Goal: Task Accomplishment & Management: Use online tool/utility

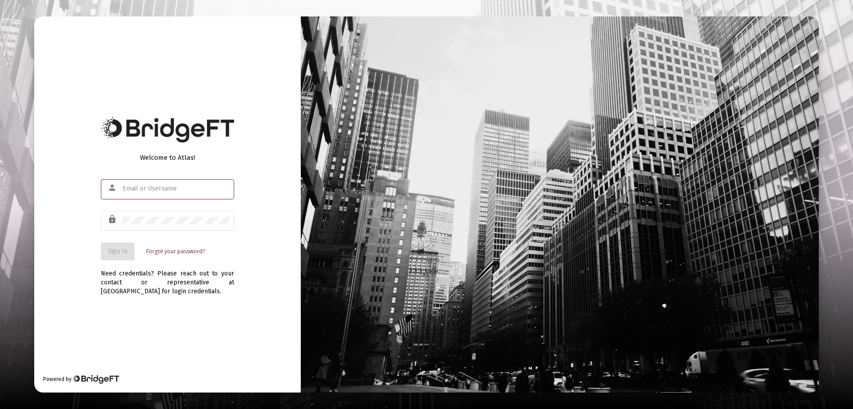
click at [129, 188] on input "text" at bounding box center [176, 188] width 107 height 7
drag, startPoint x: 123, startPoint y: 188, endPoint x: 178, endPoint y: 194, distance: 55.0
click at [175, 195] on div "gir" at bounding box center [176, 188] width 107 height 22
type input "[PERSON_NAME][EMAIL_ADDRESS][DOMAIN_NAME]"
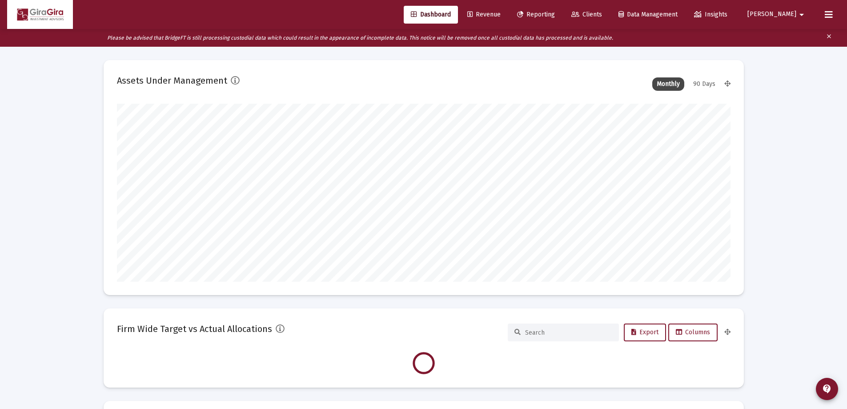
scroll to position [178, 613]
type input "[DATE]"
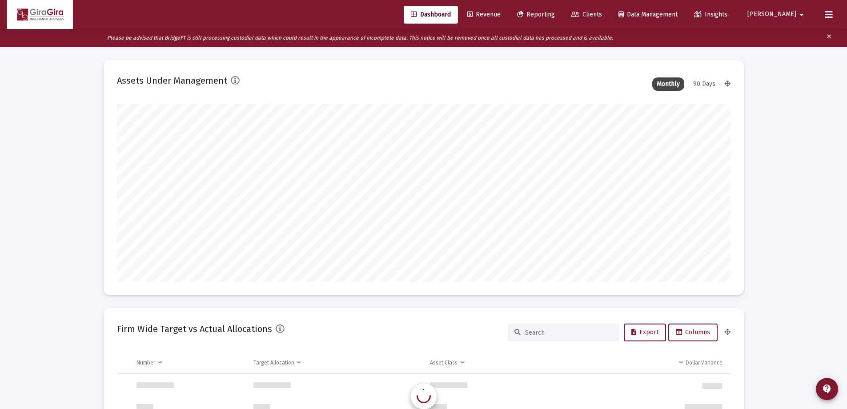
scroll to position [853, 0]
click at [555, 13] on span "Reporting" at bounding box center [536, 15] width 38 height 8
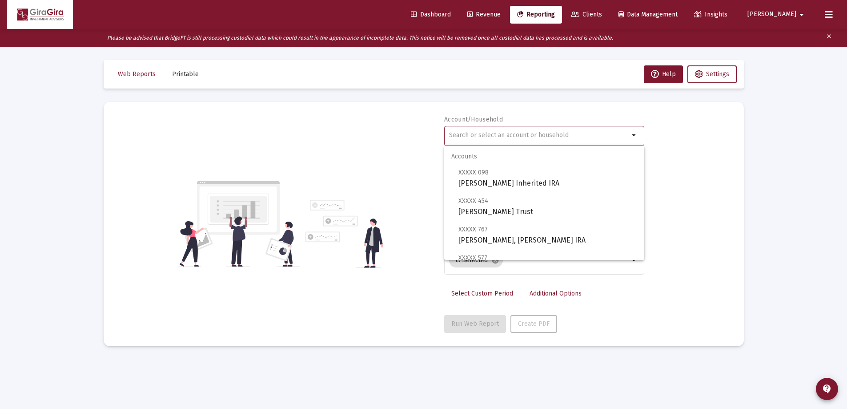
click at [465, 136] on input "text" at bounding box center [539, 135] width 180 height 7
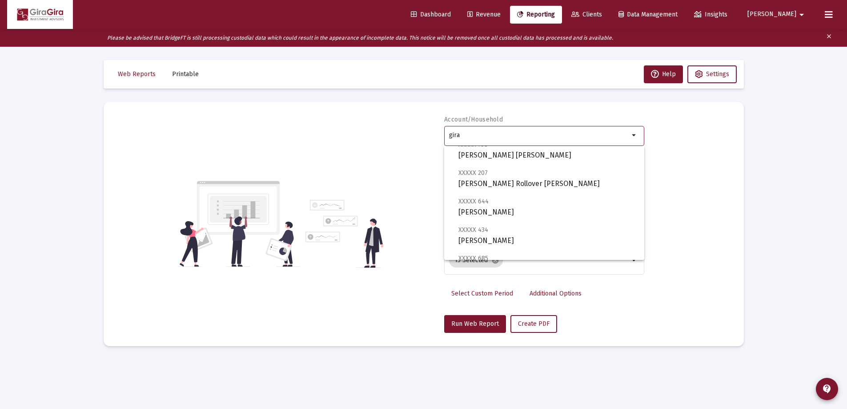
scroll to position [133, 0]
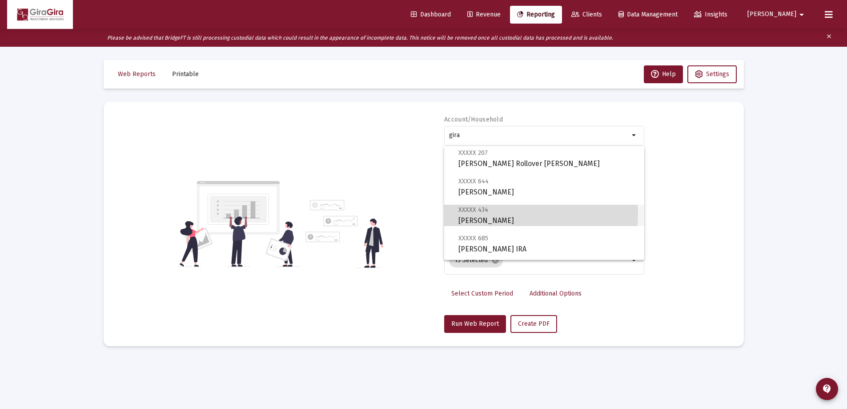
click at [495, 214] on span "XXXXX 434 [PERSON_NAME]" at bounding box center [547, 215] width 179 height 22
type input "[PERSON_NAME]"
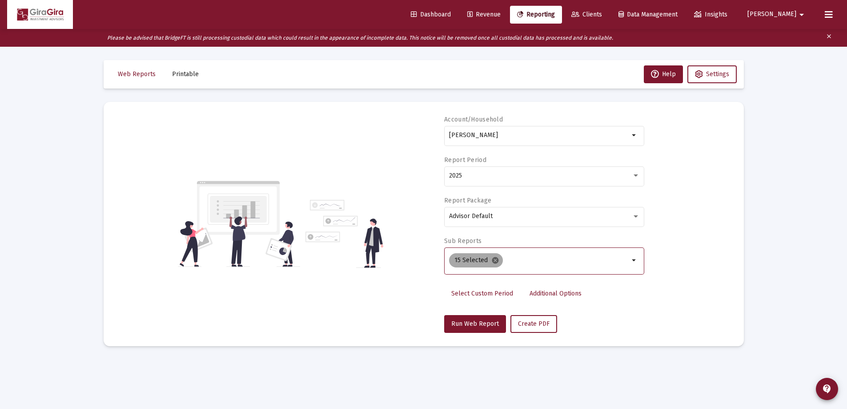
click at [493, 261] on mat-icon "cancel" at bounding box center [495, 260] width 8 height 8
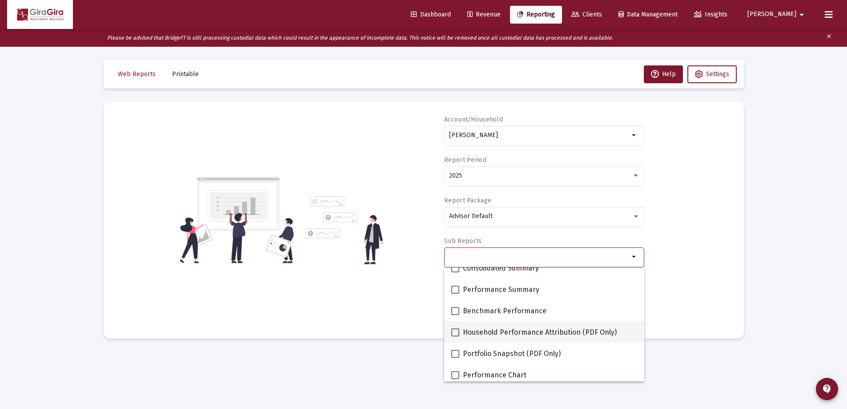
scroll to position [44, 0]
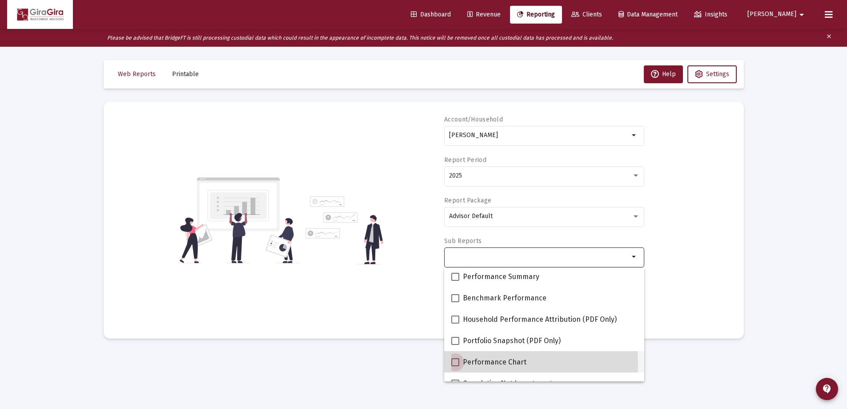
click at [457, 362] on span at bounding box center [455, 362] width 8 height 8
click at [455, 366] on input "Performance Chart" at bounding box center [455, 366] width 0 height 0
checkbox input "true"
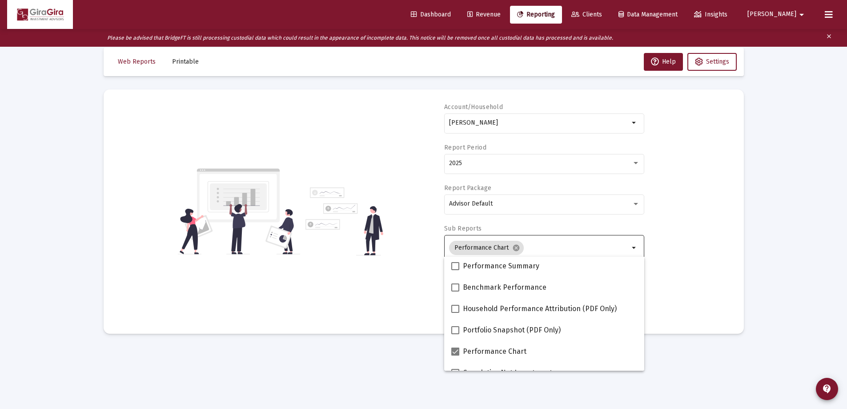
scroll to position [18, 0]
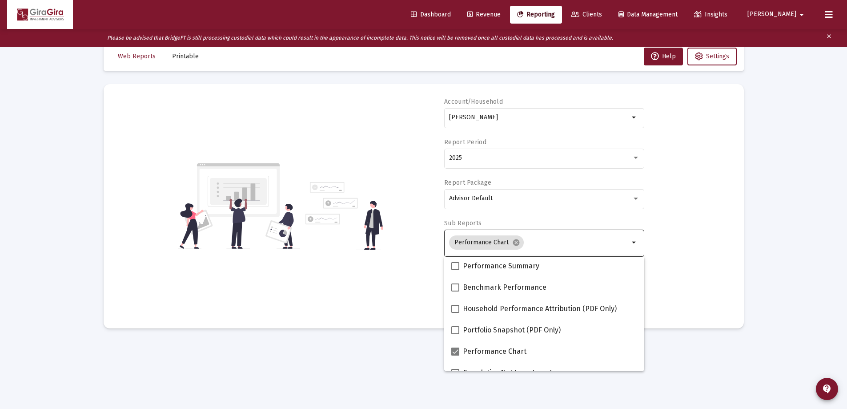
click at [684, 276] on div "Account/Household [PERSON_NAME] arrow_drop_down Report Period 2025 Report Packa…" at bounding box center [423, 205] width 613 height 217
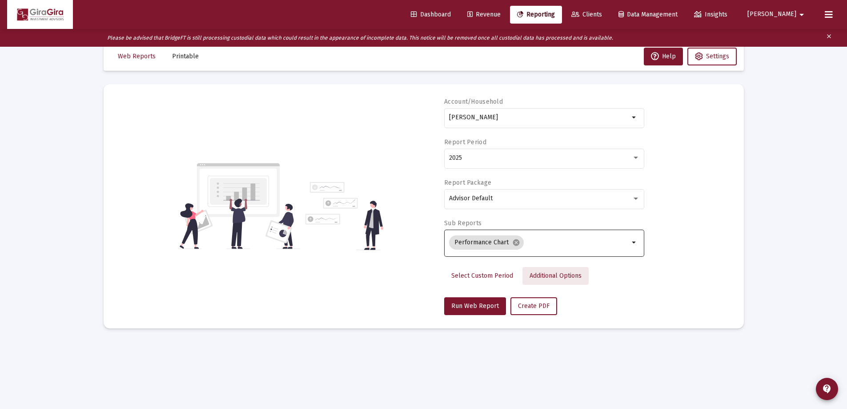
click at [544, 273] on span "Additional Options" at bounding box center [555, 276] width 52 height 8
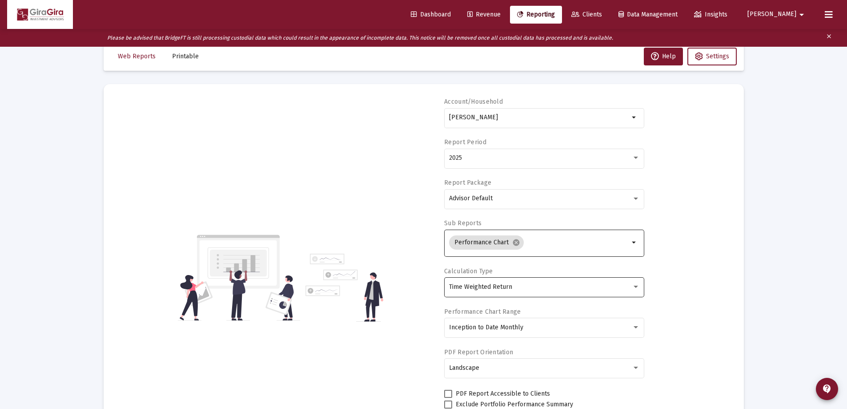
click at [508, 286] on span "Time Weighted Return" at bounding box center [480, 287] width 63 height 8
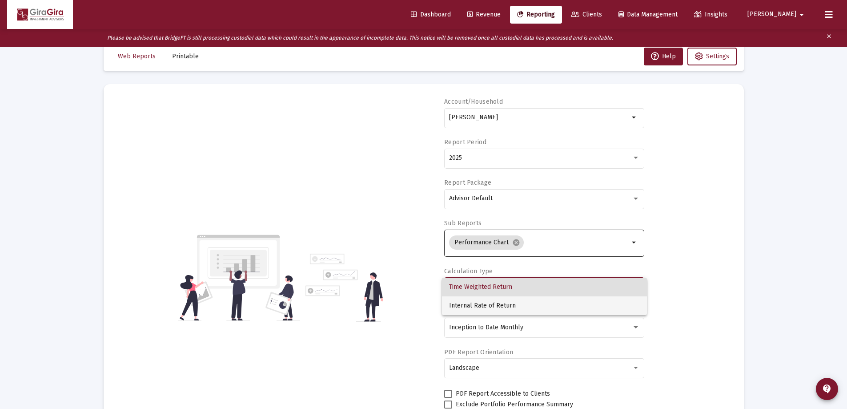
drag, startPoint x: 501, startPoint y: 305, endPoint x: 541, endPoint y: 300, distance: 40.3
click at [501, 305] on span "Internal Rate of Return" at bounding box center [544, 305] width 191 height 19
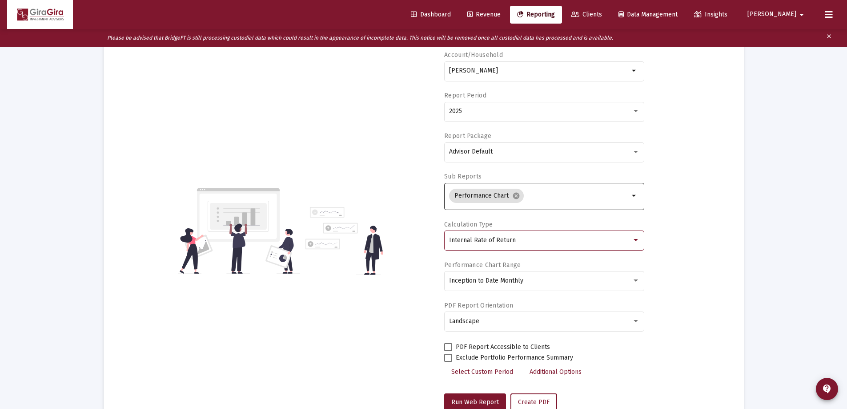
scroll to position [93, 0]
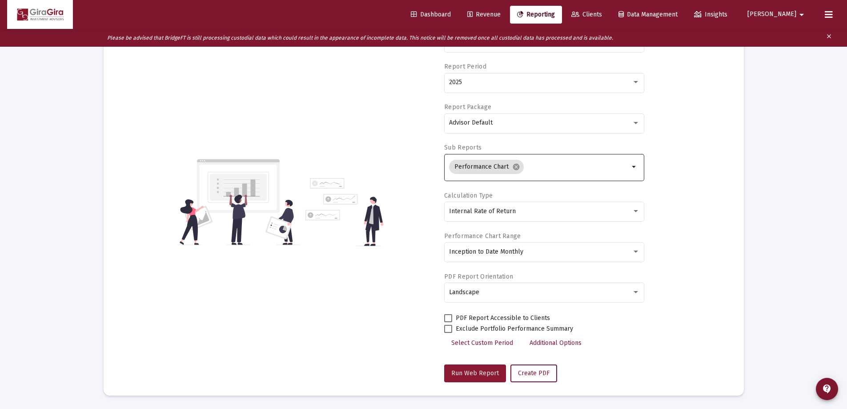
click at [490, 373] on span "Run Web Report" at bounding box center [475, 373] width 48 height 8
select select "View all"
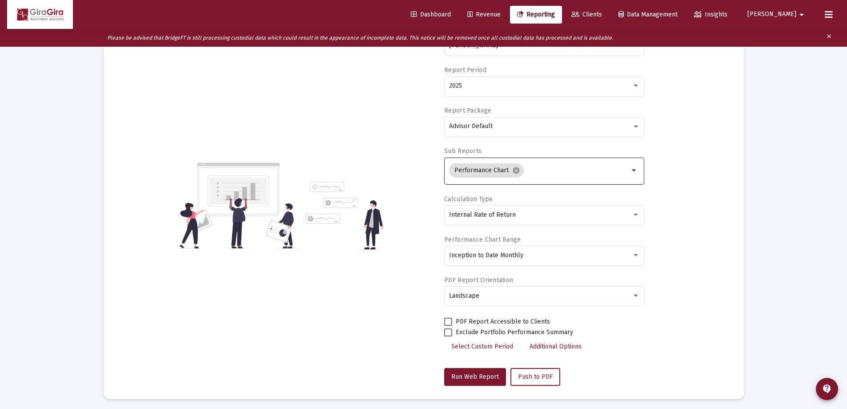
scroll to position [0, 0]
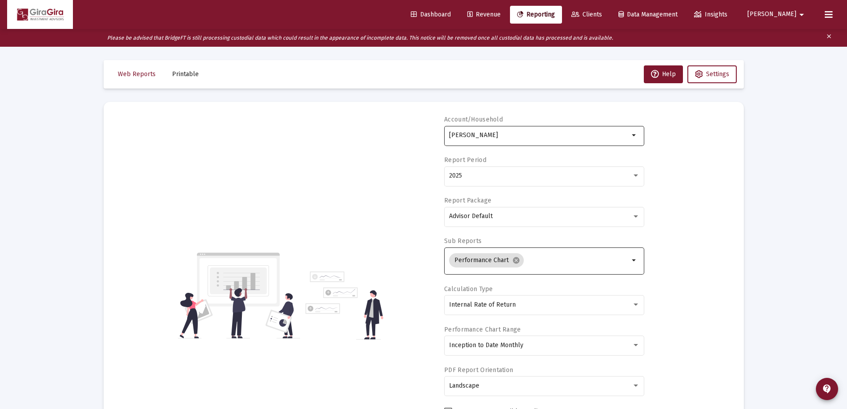
click at [488, 135] on input "[PERSON_NAME]" at bounding box center [539, 135] width 180 height 7
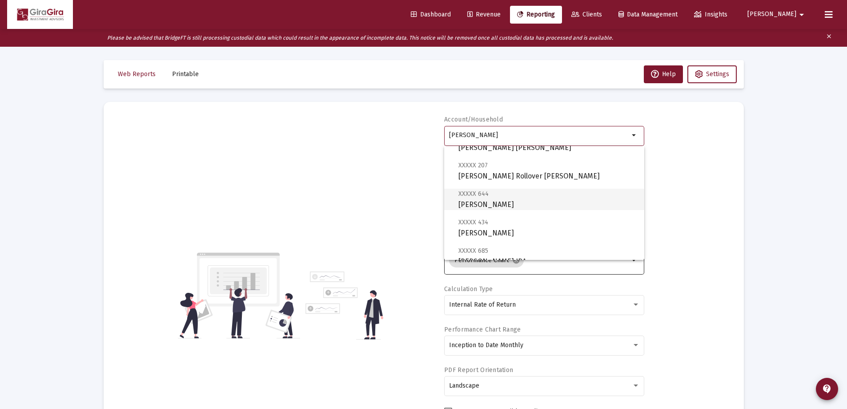
scroll to position [178, 0]
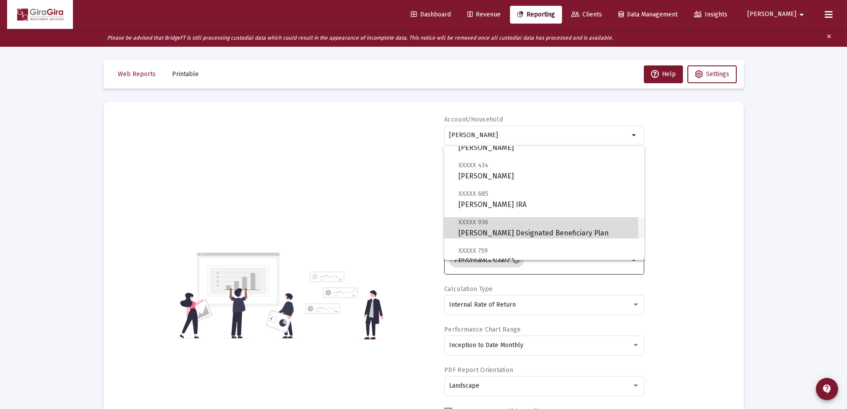
click at [512, 231] on span "XXXXX 936 [PERSON_NAME] Designated Beneficiary Plan" at bounding box center [547, 227] width 179 height 22
type input "[PERSON_NAME] Designated Beneficiary Plan"
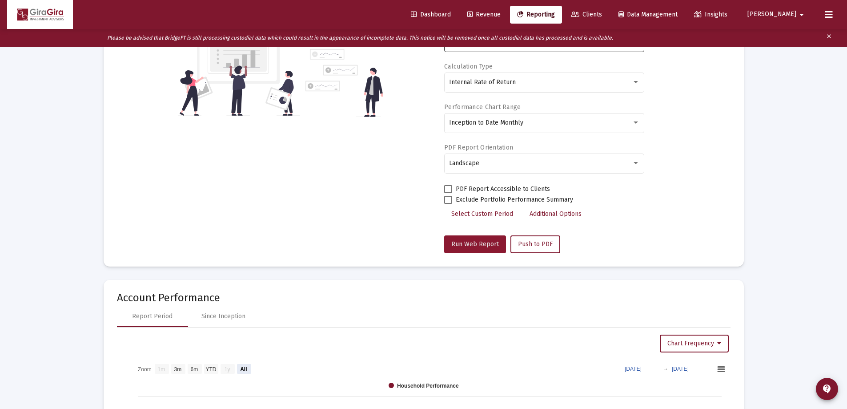
click at [478, 243] on span "Run Web Report" at bounding box center [475, 244] width 48 height 8
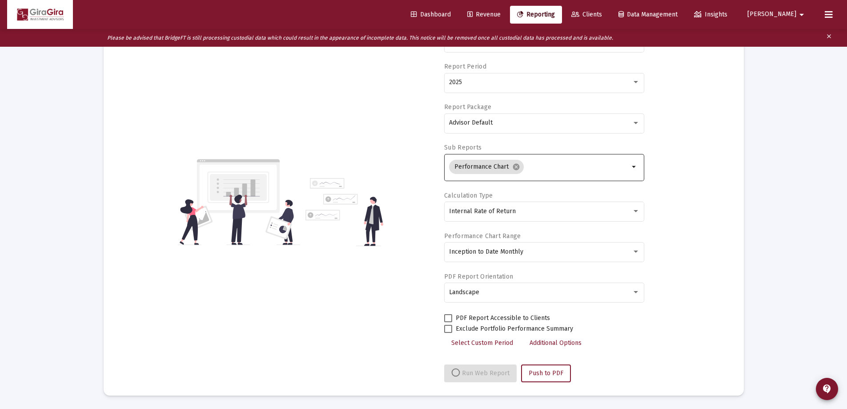
select select "View all"
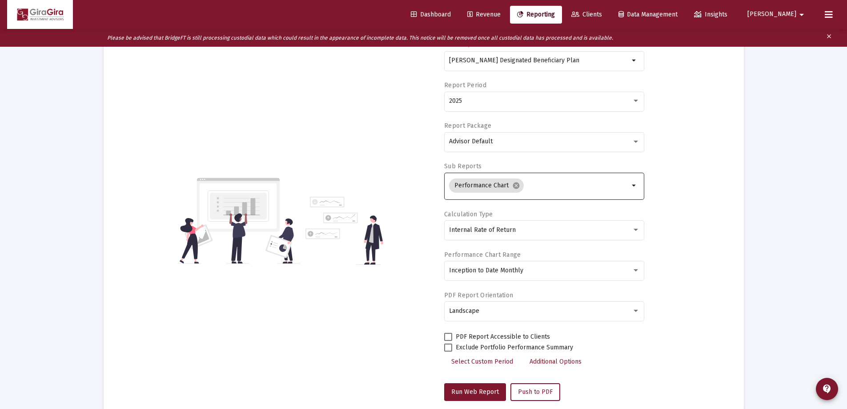
scroll to position [0, 0]
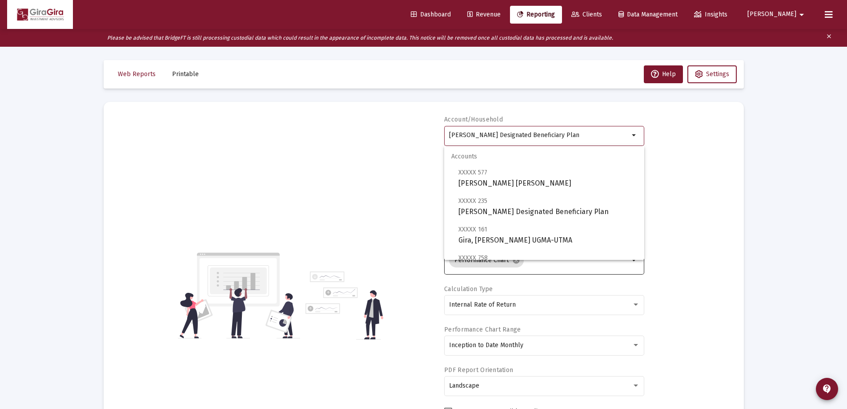
drag, startPoint x: 449, startPoint y: 132, endPoint x: 753, endPoint y: 141, distance: 303.3
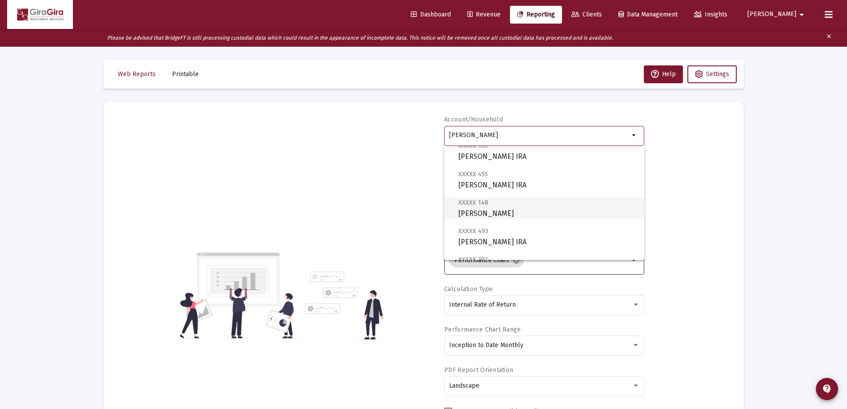
scroll to position [356, 0]
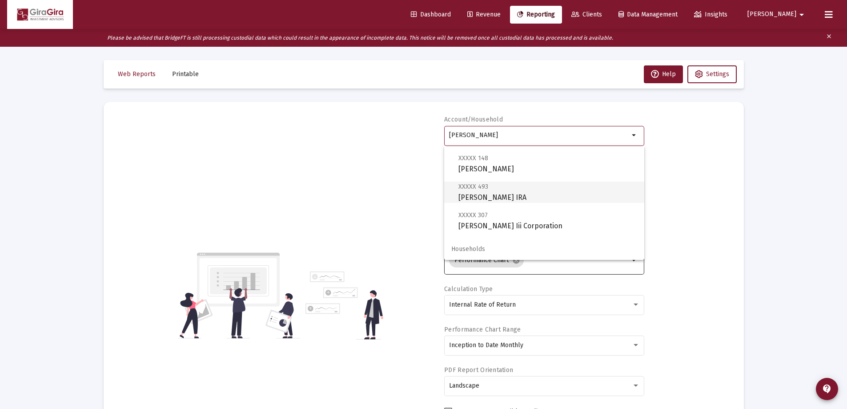
click at [473, 191] on span "XXXXX 493 [PERSON_NAME] IRA" at bounding box center [547, 192] width 179 height 22
type input "[PERSON_NAME] IRA"
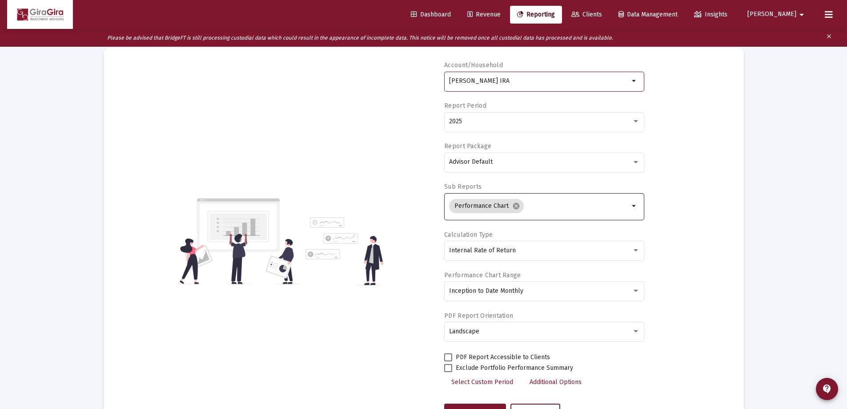
scroll to position [133, 0]
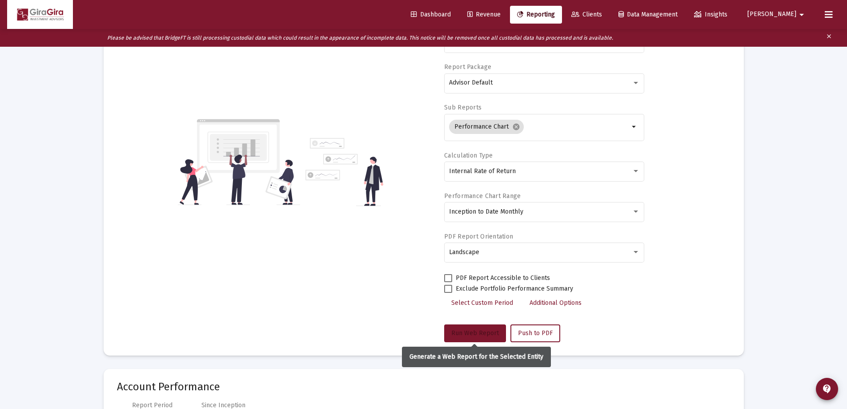
click at [472, 331] on span "Run Web Report" at bounding box center [475, 333] width 48 height 8
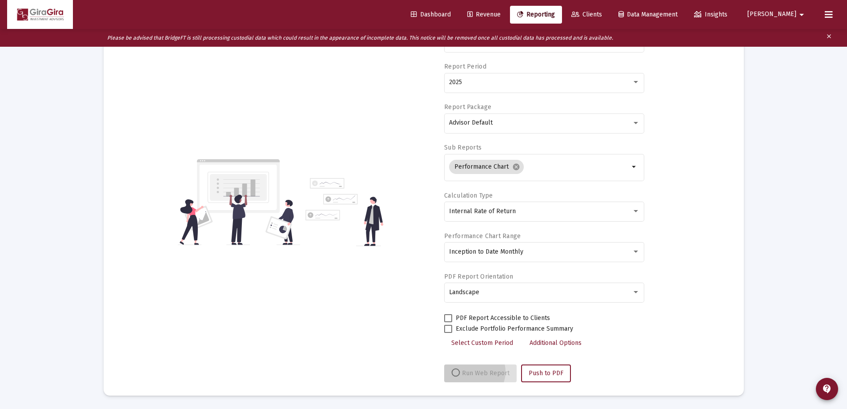
scroll to position [93, 0]
select select "View all"
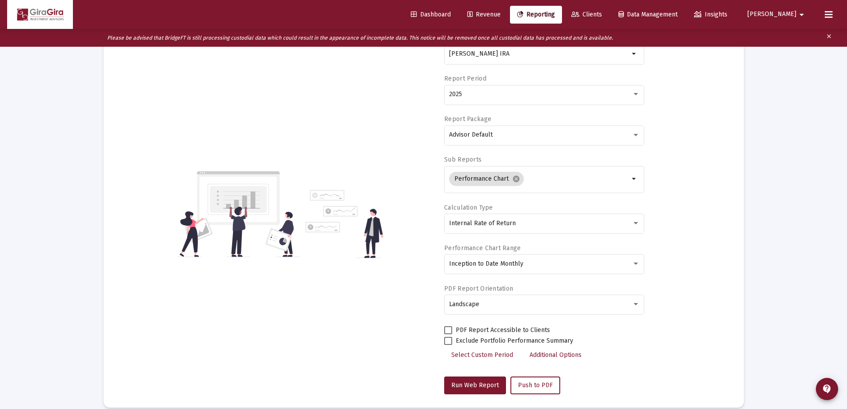
scroll to position [0, 0]
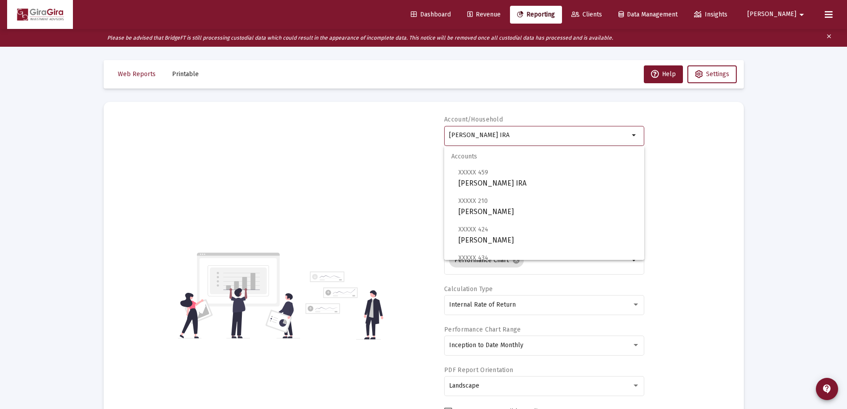
drag, startPoint x: 450, startPoint y: 132, endPoint x: 941, endPoint y: 128, distance: 491.6
click at [847, 128] on html "Dashboard Revenue Reporting Clients Data Management Insights [PERSON_NAME] Plea…" at bounding box center [423, 204] width 847 height 409
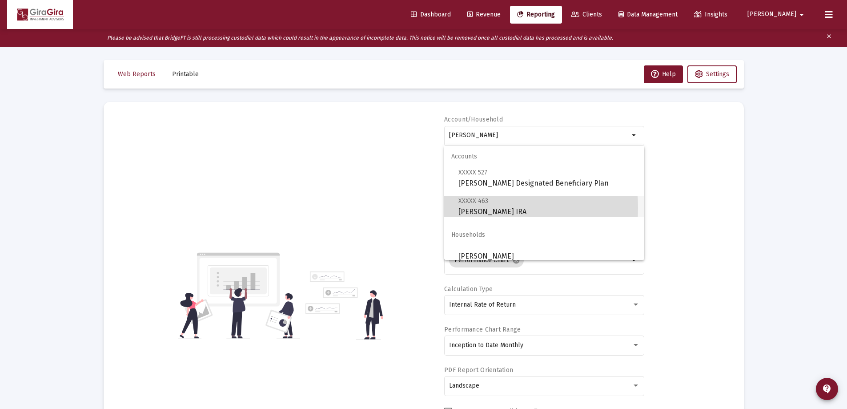
click at [468, 208] on span "XXXXX 463 [PERSON_NAME] IRA" at bounding box center [547, 206] width 179 height 22
type input "[PERSON_NAME] IRA"
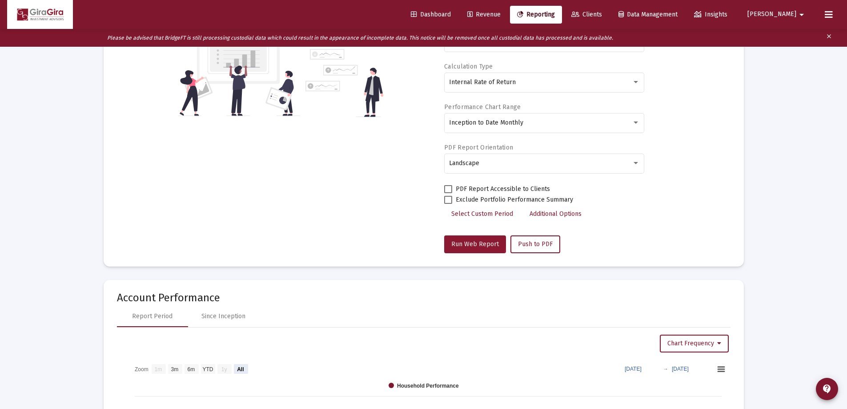
click at [467, 240] on span "Run Web Report" at bounding box center [475, 244] width 48 height 8
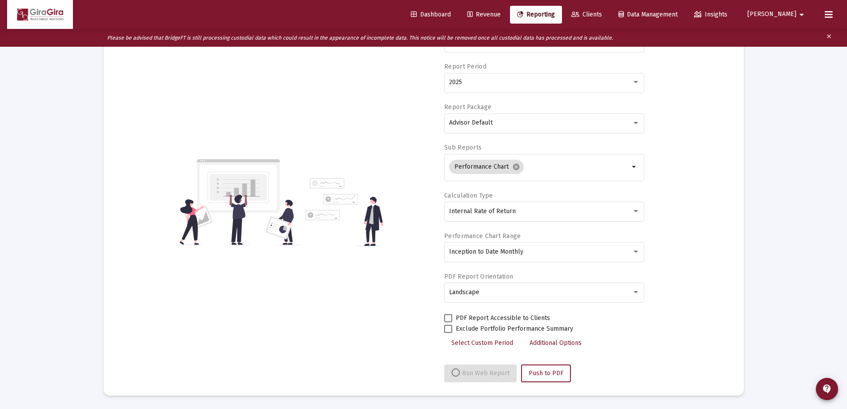
scroll to position [222, 0]
select select "View all"
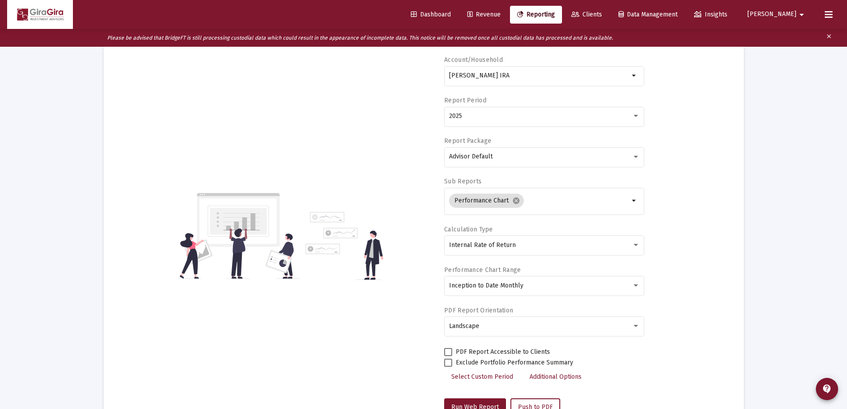
scroll to position [0, 0]
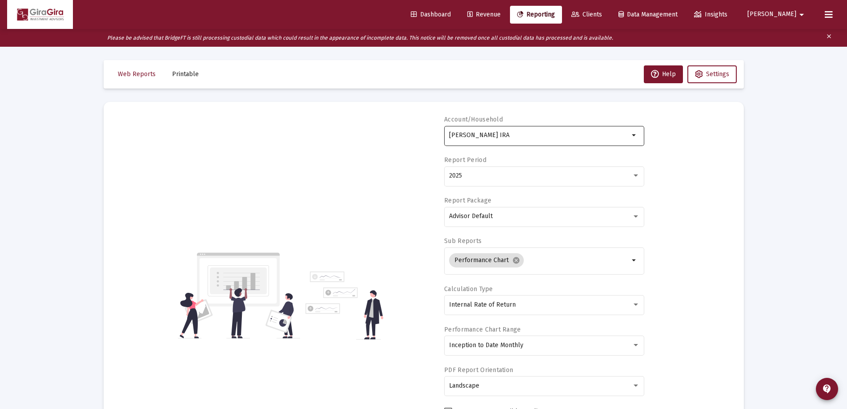
click at [490, 132] on input "[PERSON_NAME] IRA" at bounding box center [539, 135] width 180 height 7
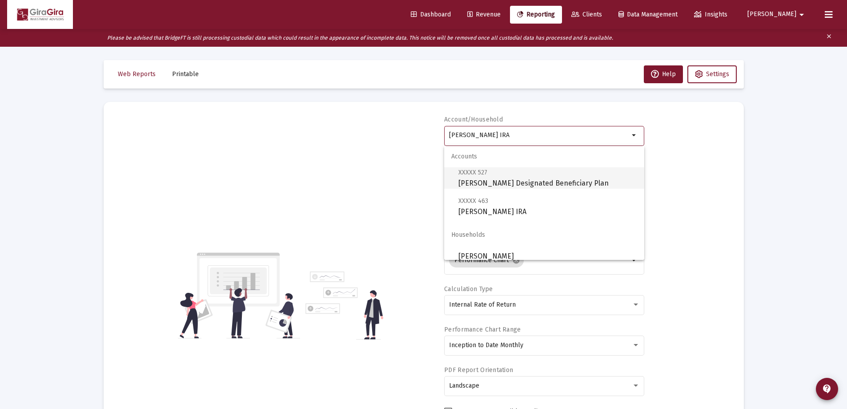
click at [525, 184] on span "XXXXX 527 [PERSON_NAME] Designated Beneficiary Plan" at bounding box center [547, 178] width 179 height 22
type input "[PERSON_NAME] Designated Beneficiary Plan"
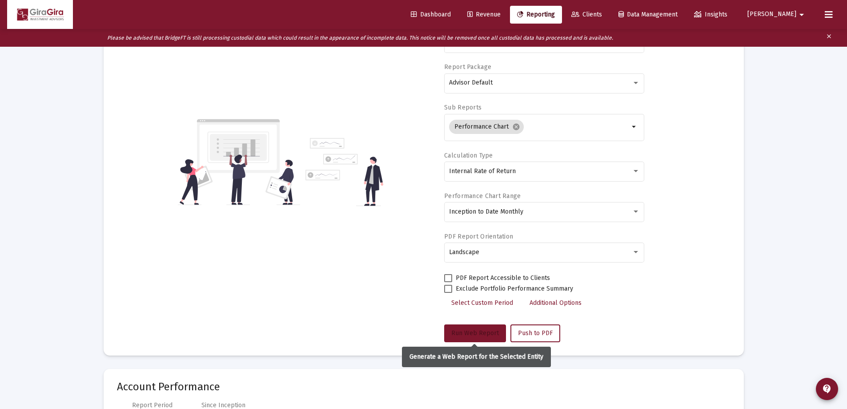
click at [481, 329] on span "Run Web Report" at bounding box center [475, 333] width 48 height 8
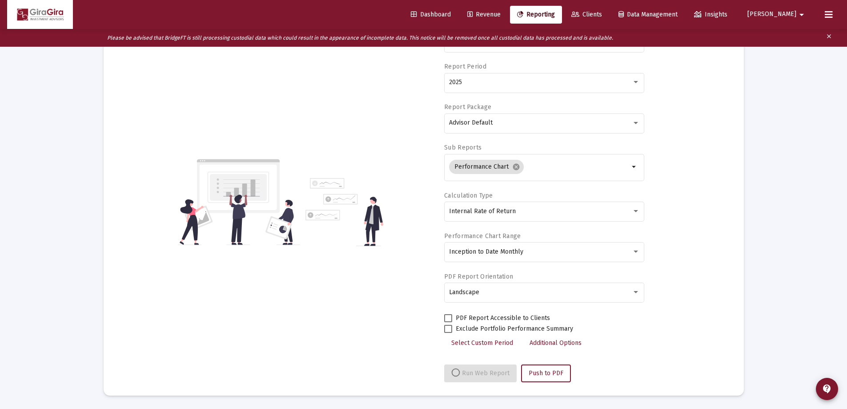
select select "View all"
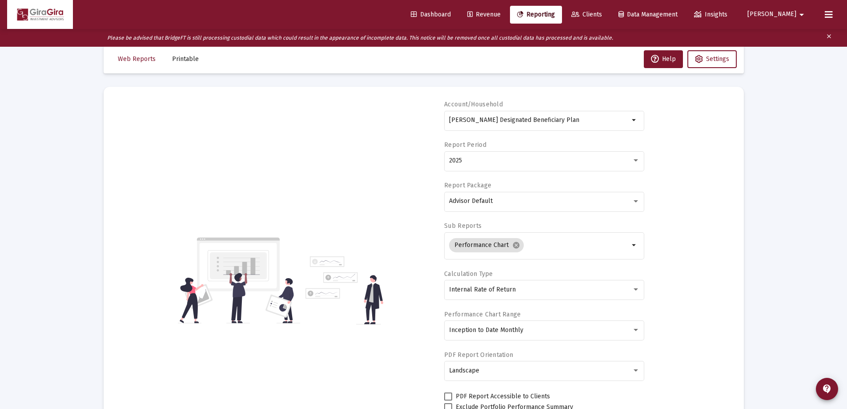
scroll to position [0, 0]
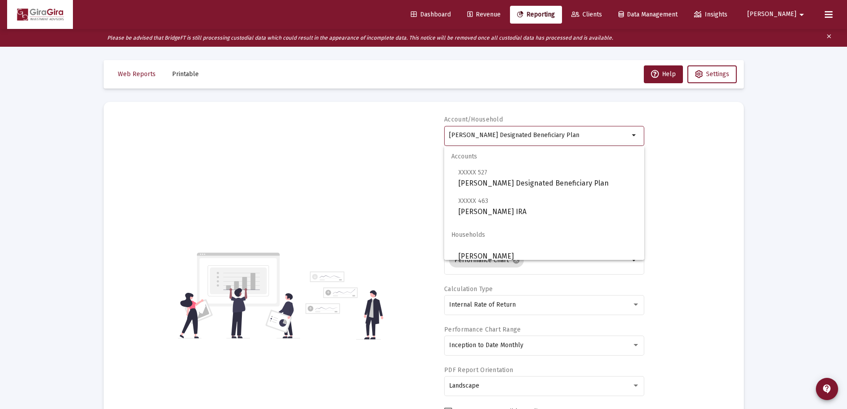
drag, startPoint x: 449, startPoint y: 135, endPoint x: 702, endPoint y: 129, distance: 252.5
click at [702, 129] on div "Account/[PERSON_NAME] Designated Beneficiary Plan arrow_drop_down Report Period…" at bounding box center [423, 295] width 613 height 360
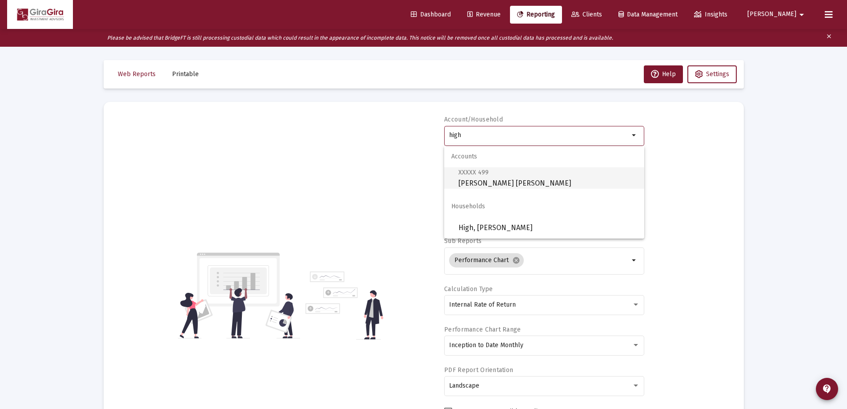
click at [486, 178] on span "XXXXX 499 [PERSON_NAME] [PERSON_NAME]" at bounding box center [547, 178] width 179 height 22
type input "[PERSON_NAME] [PERSON_NAME]"
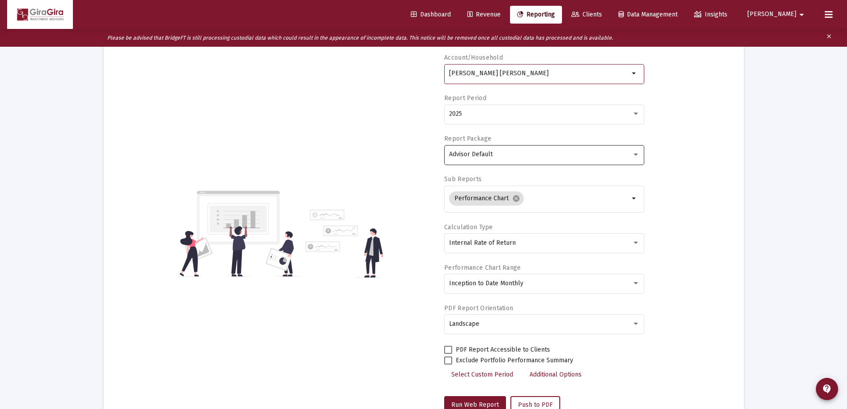
scroll to position [133, 0]
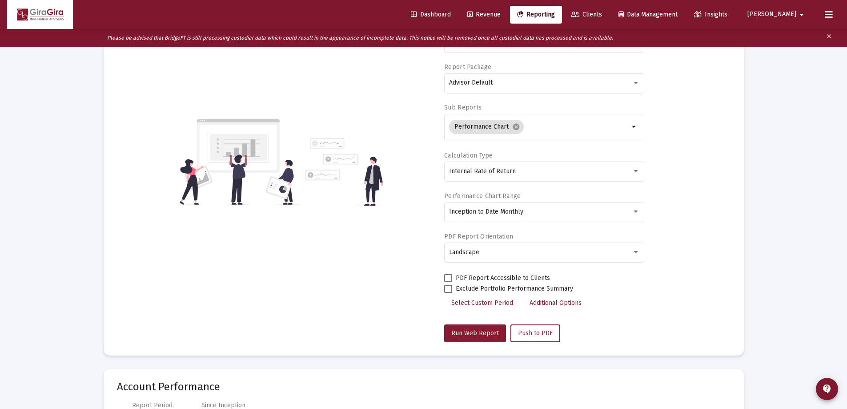
click at [475, 331] on span "Run Web Report" at bounding box center [475, 333] width 48 height 8
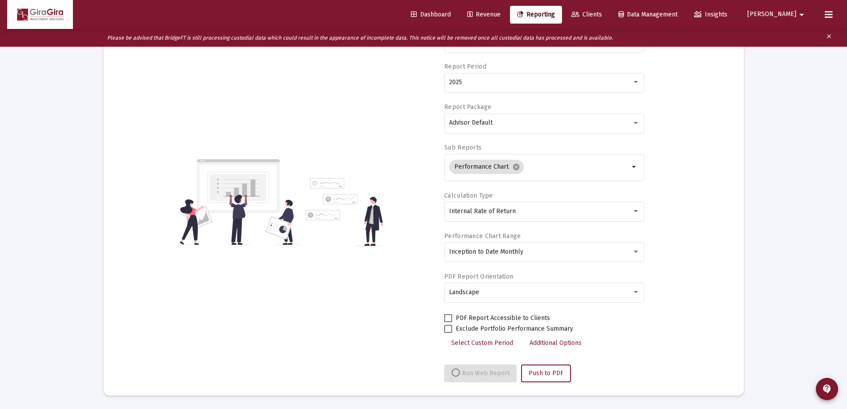
select select "View all"
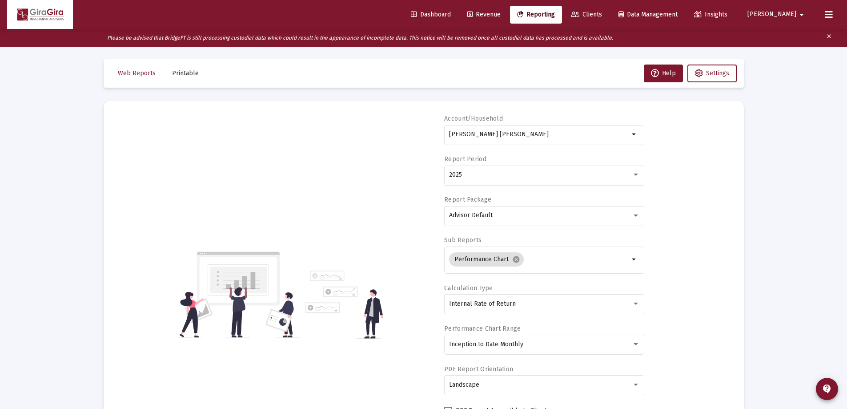
scroll to position [0, 0]
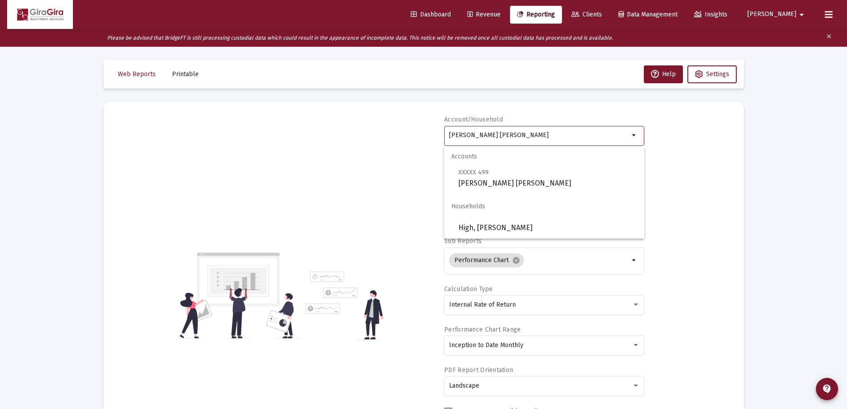
drag, startPoint x: 449, startPoint y: 133, endPoint x: 692, endPoint y: 127, distance: 243.2
click at [680, 129] on div "Account/Household [PERSON_NAME] [PERSON_NAME] arrow_drop_down Report Period 202…" at bounding box center [423, 295] width 613 height 360
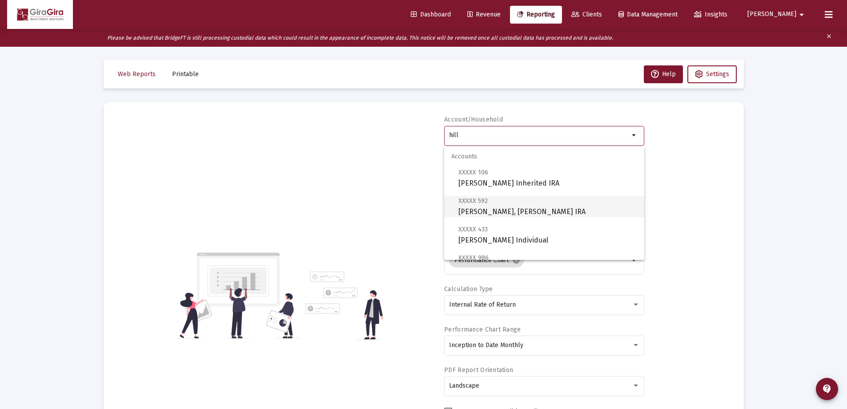
click at [488, 209] on span "XXXXX [STREET_ADDRESS][PERSON_NAME][PERSON_NAME] IRA" at bounding box center [547, 206] width 179 height 22
type input "[PERSON_NAME], [PERSON_NAME] IRA"
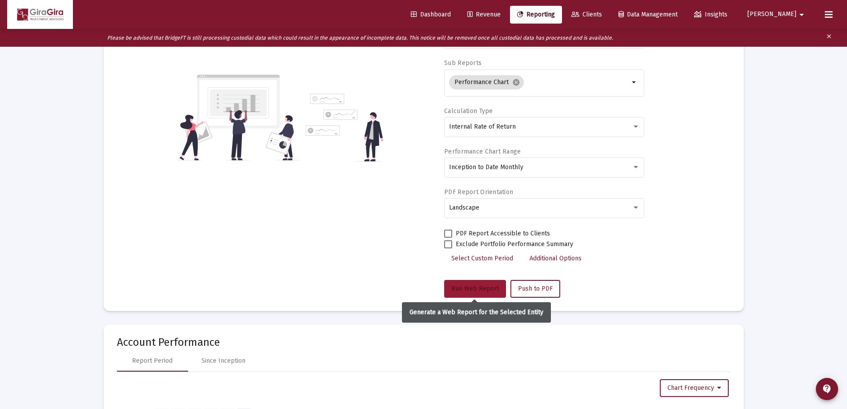
click at [485, 284] on button "Run Web Report" at bounding box center [475, 289] width 62 height 18
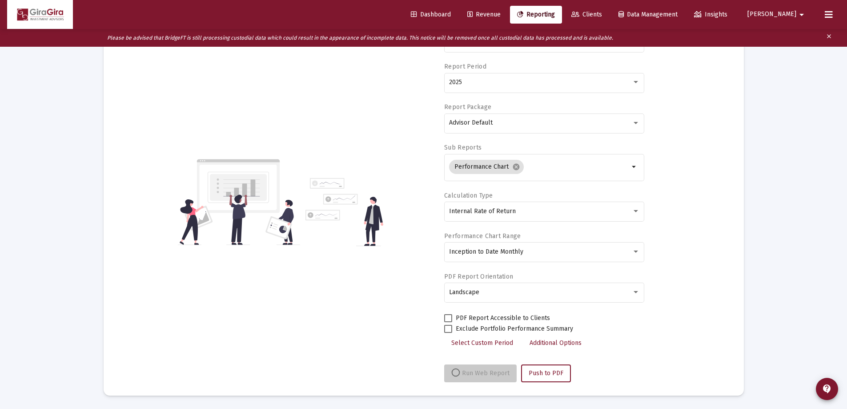
scroll to position [93, 0]
select select "View all"
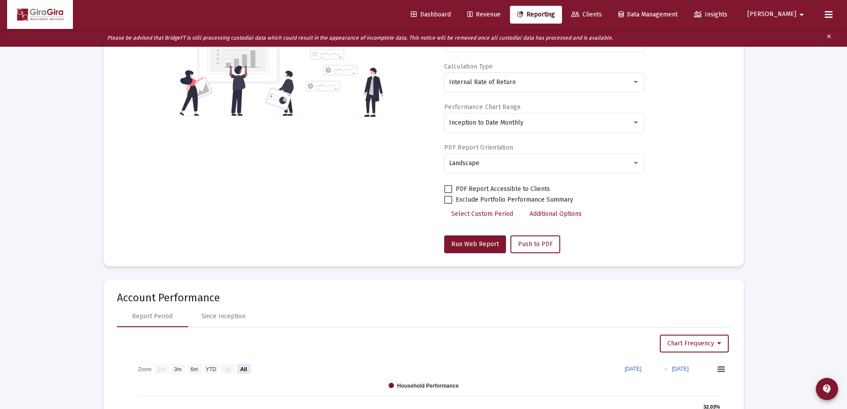
scroll to position [44, 0]
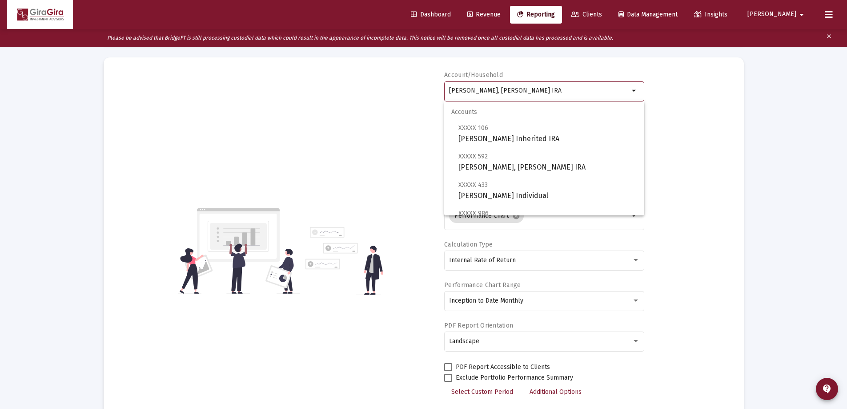
click at [479, 92] on input "[PERSON_NAME], [PERSON_NAME] IRA" at bounding box center [539, 90] width 180 height 7
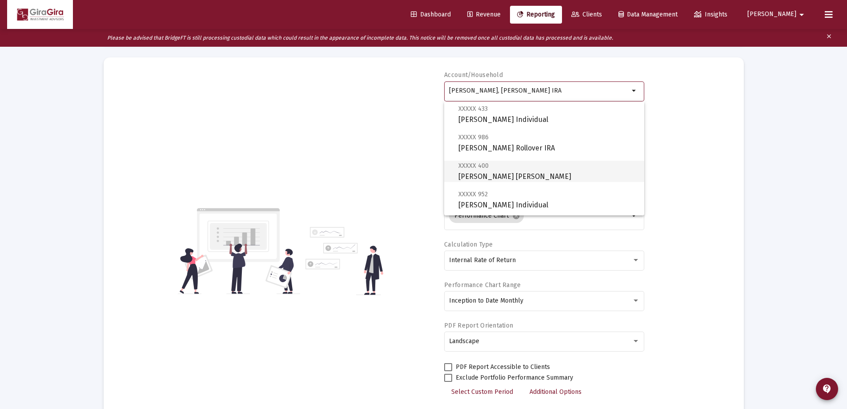
scroll to position [89, 0]
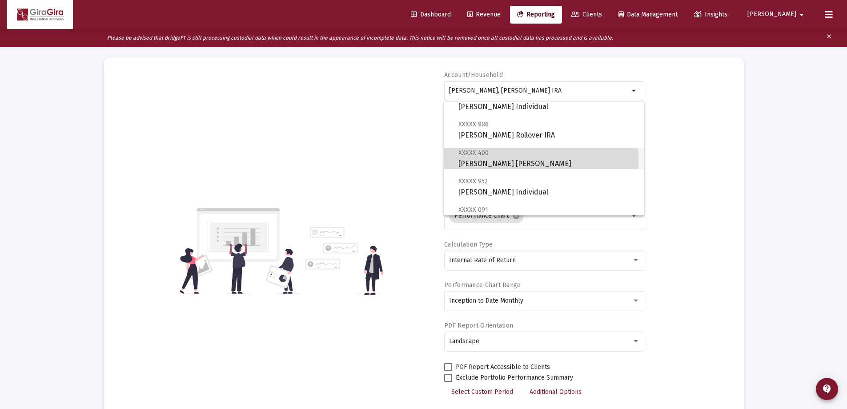
click at [493, 162] on span "XXXXX 400 [PERSON_NAME] [PERSON_NAME]" at bounding box center [547, 158] width 179 height 22
type input "[PERSON_NAME] [PERSON_NAME]"
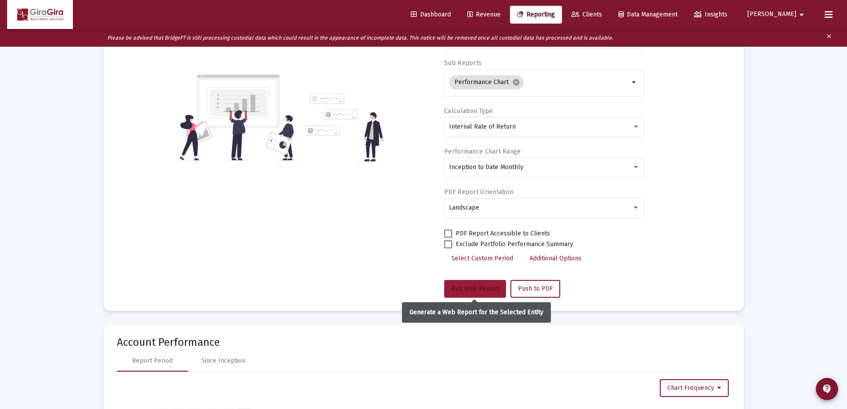
click at [470, 284] on button "Run Web Report" at bounding box center [475, 289] width 62 height 18
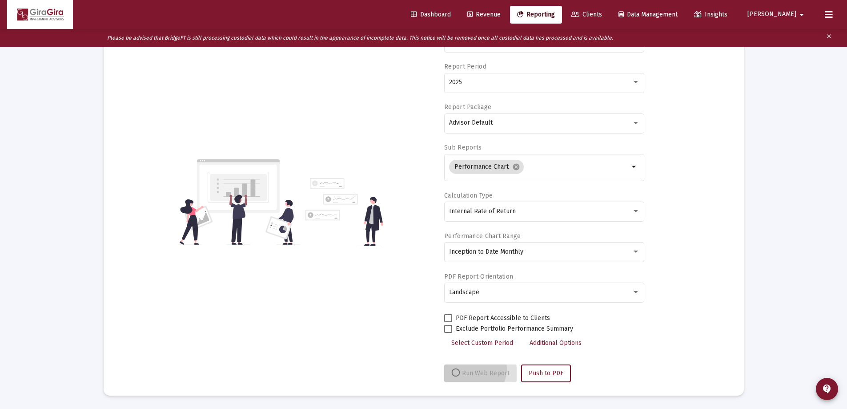
scroll to position [93, 0]
select select "View all"
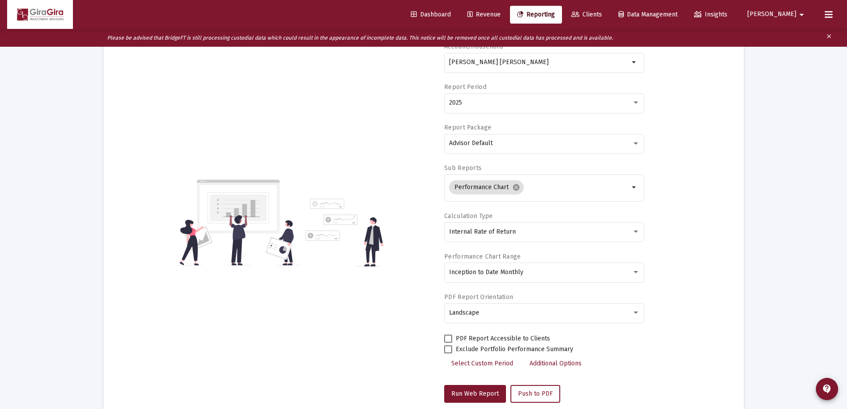
scroll to position [0, 0]
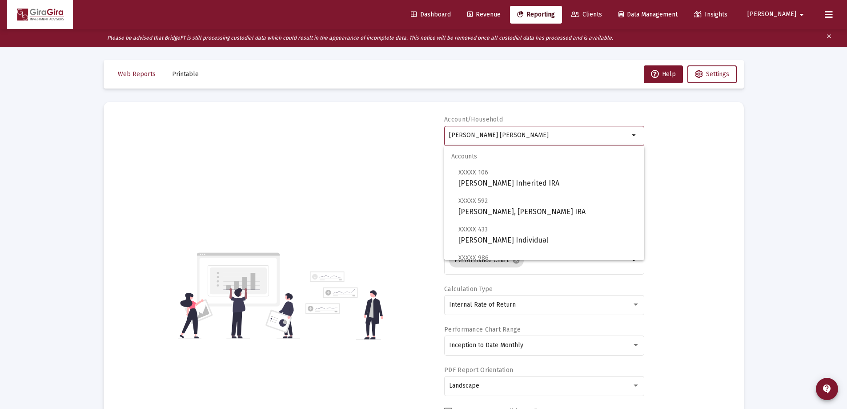
drag, startPoint x: 449, startPoint y: 133, endPoint x: 871, endPoint y: 151, distance: 421.8
click at [847, 151] on html "Dashboard Revenue Reporting Clients Data Management Insights [PERSON_NAME] Plea…" at bounding box center [423, 204] width 847 height 409
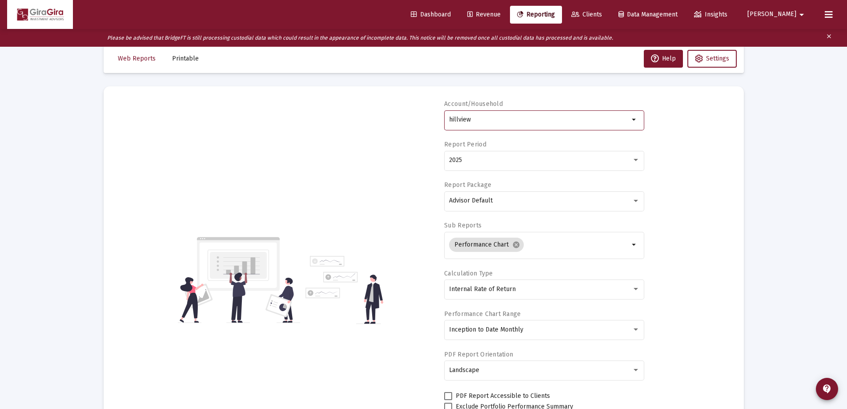
scroll to position [133, 0]
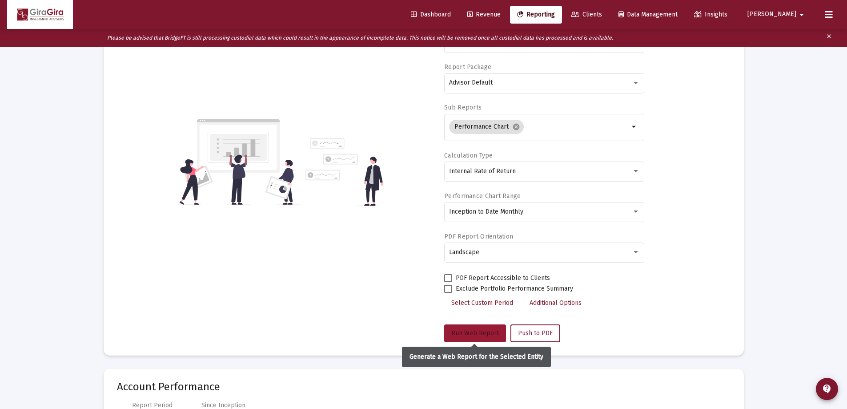
click at [487, 333] on span "Run Web Report" at bounding box center [475, 333] width 48 height 8
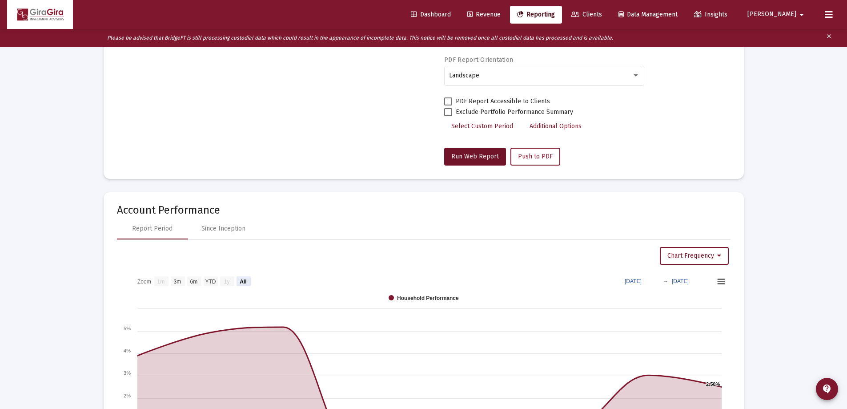
scroll to position [311, 0]
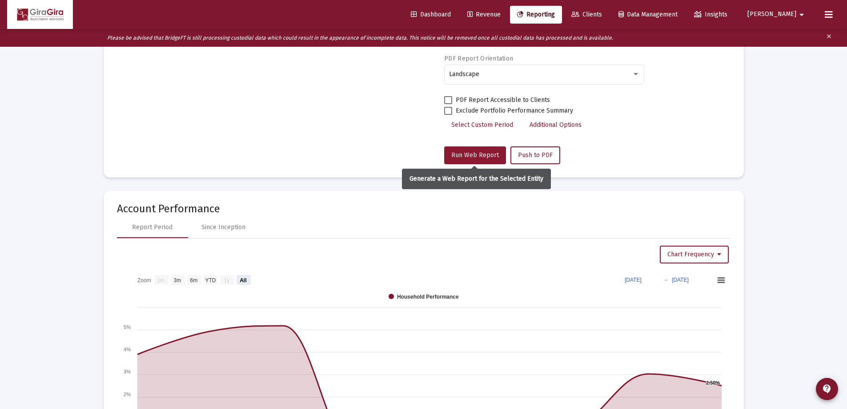
click at [482, 155] on span "Run Web Report" at bounding box center [475, 155] width 48 height 8
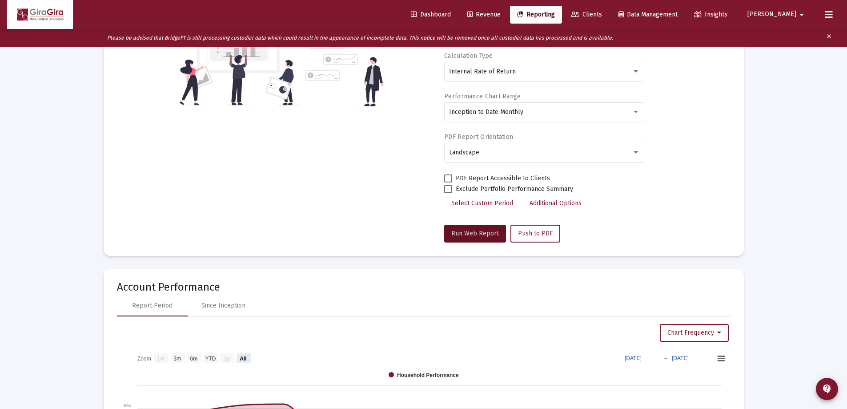
scroll to position [178, 0]
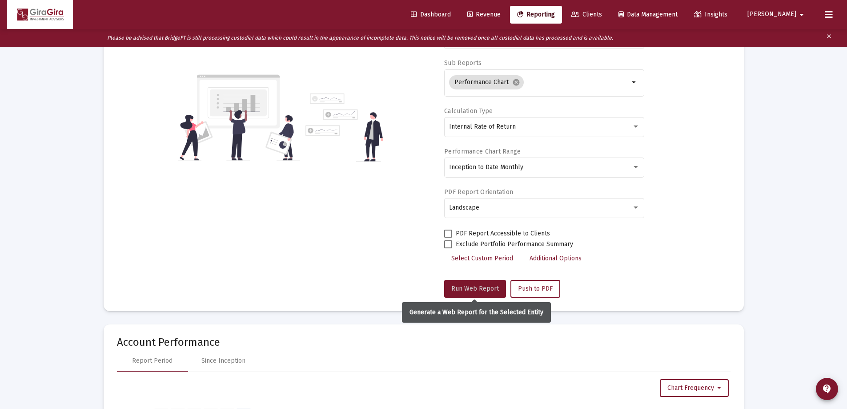
click at [471, 284] on span "Run Web Report" at bounding box center [475, 288] width 48 height 8
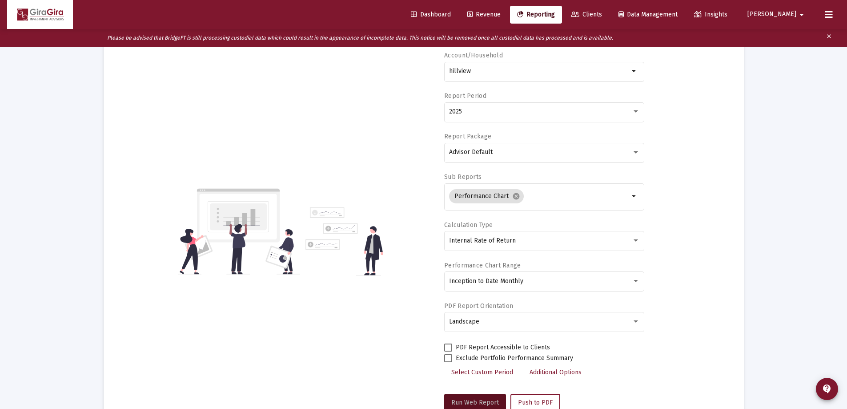
scroll to position [0, 0]
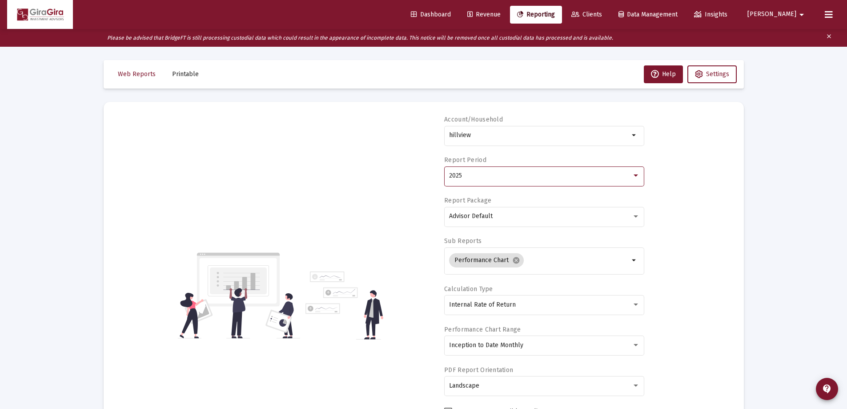
click at [467, 176] on div "2025" at bounding box center [540, 175] width 183 height 7
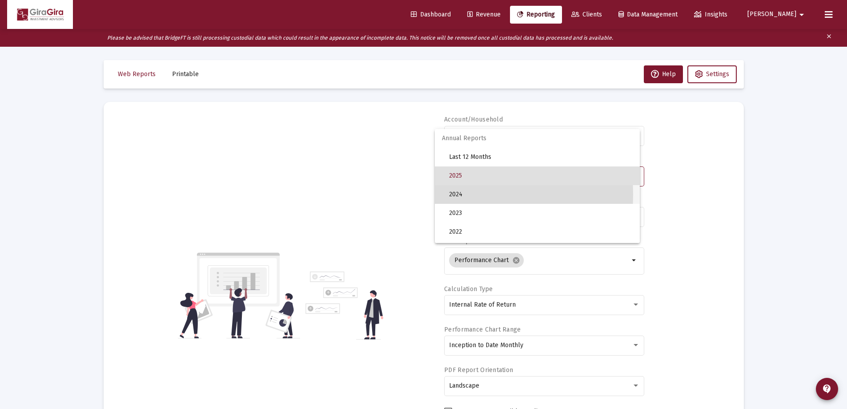
click at [453, 194] on span "2024" at bounding box center [541, 194] width 184 height 19
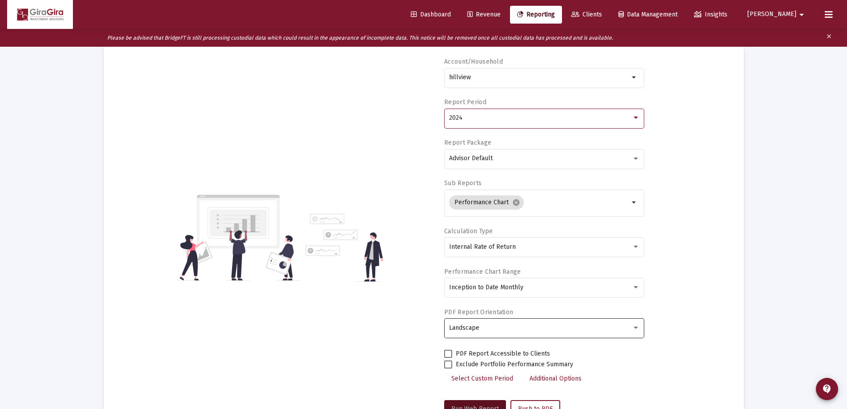
scroll to position [133, 0]
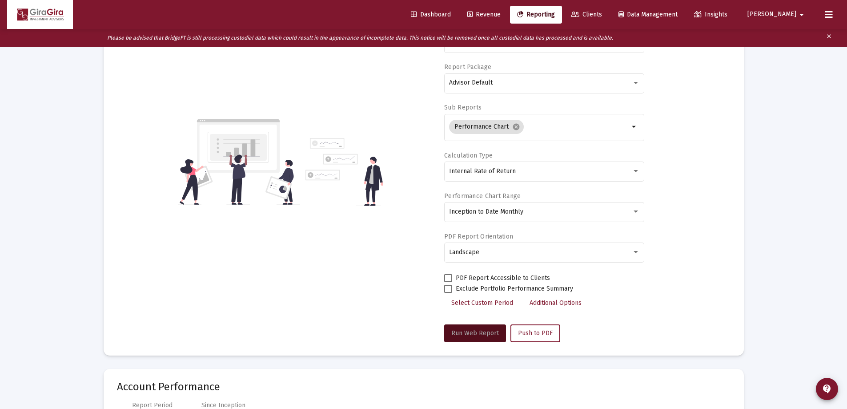
drag, startPoint x: 482, startPoint y: 330, endPoint x: 538, endPoint y: 292, distance: 68.1
click at [482, 330] on span "Run Web Report" at bounding box center [475, 333] width 48 height 8
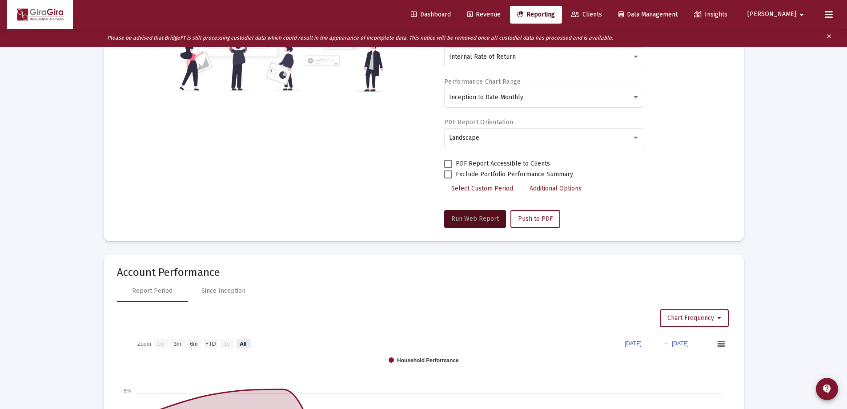
scroll to position [356, 0]
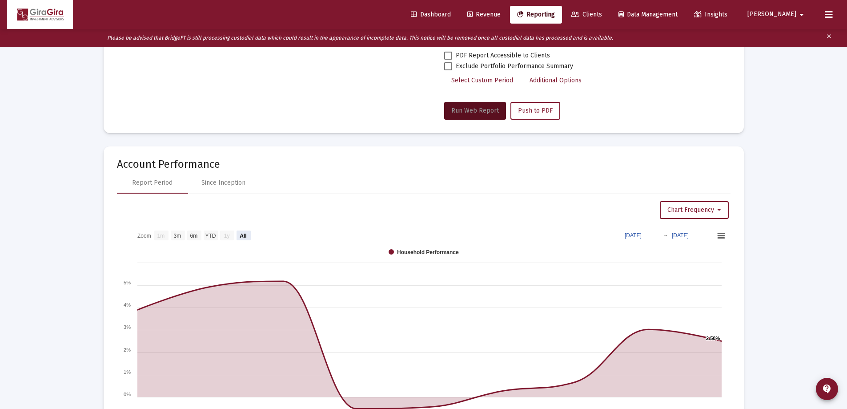
click at [478, 112] on span "Run Web Report" at bounding box center [475, 111] width 48 height 8
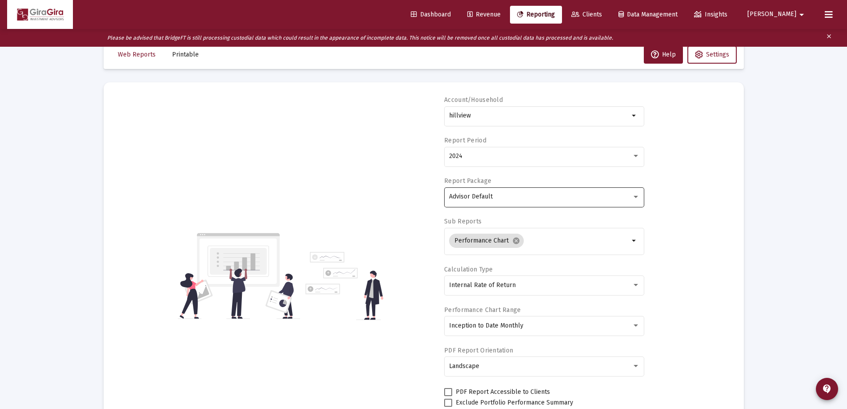
scroll to position [0, 0]
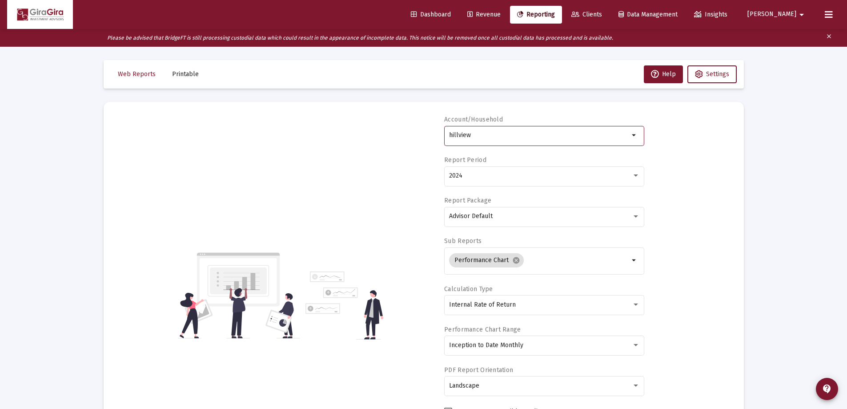
click at [471, 138] on input "hillview" at bounding box center [539, 135] width 180 height 7
click at [461, 174] on div "Accounts Households" at bounding box center [544, 167] width 200 height 43
click at [461, 177] on div "Accounts Households" at bounding box center [544, 167] width 200 height 43
click at [461, 131] on div "hillview" at bounding box center [539, 135] width 180 height 22
click at [459, 136] on input "hillview" at bounding box center [539, 135] width 180 height 7
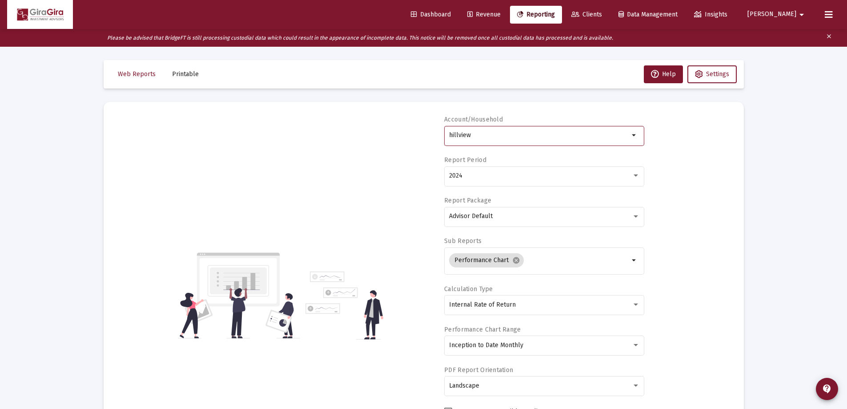
click at [469, 135] on input "hillview" at bounding box center [539, 135] width 180 height 7
drag, startPoint x: 451, startPoint y: 134, endPoint x: 617, endPoint y: 142, distance: 166.0
click at [616, 144] on div "hillview" at bounding box center [539, 135] width 180 height 22
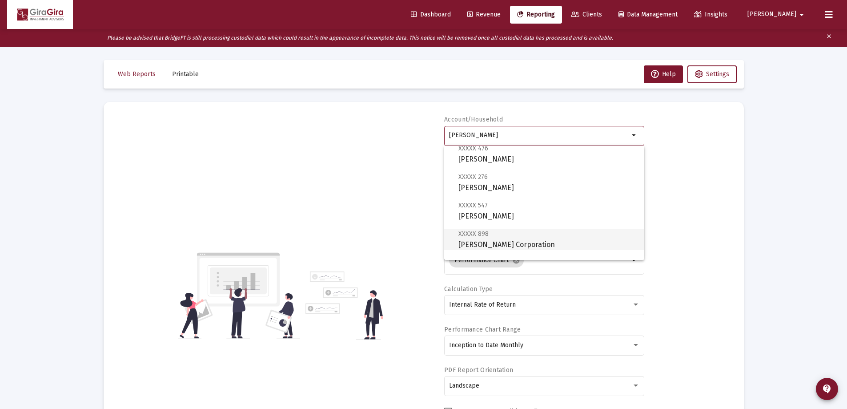
scroll to position [44, 0]
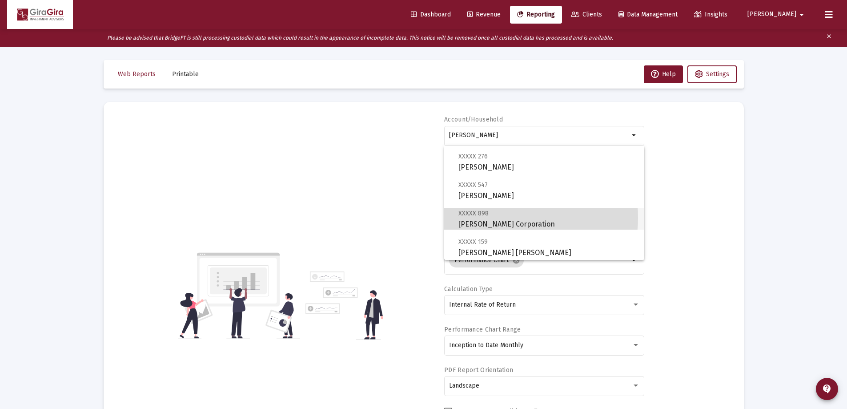
click at [499, 217] on span "XXXXX 898 [PERSON_NAME] Corporation" at bounding box center [547, 219] width 179 height 22
type input "[PERSON_NAME] Corporation"
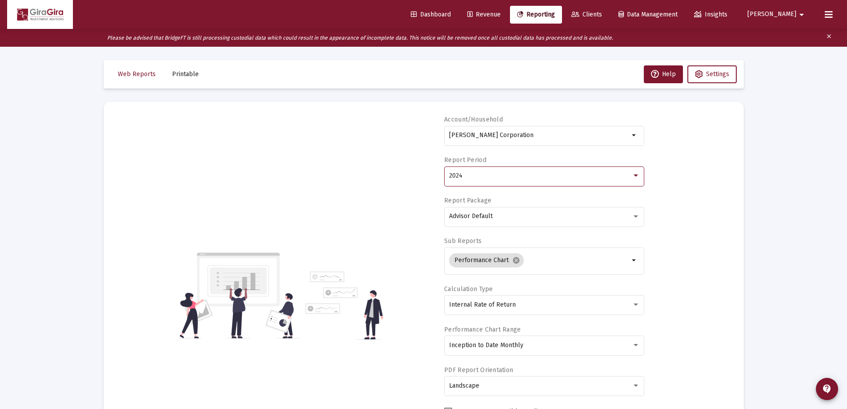
click at [460, 177] on span "2024" at bounding box center [455, 176] width 13 height 8
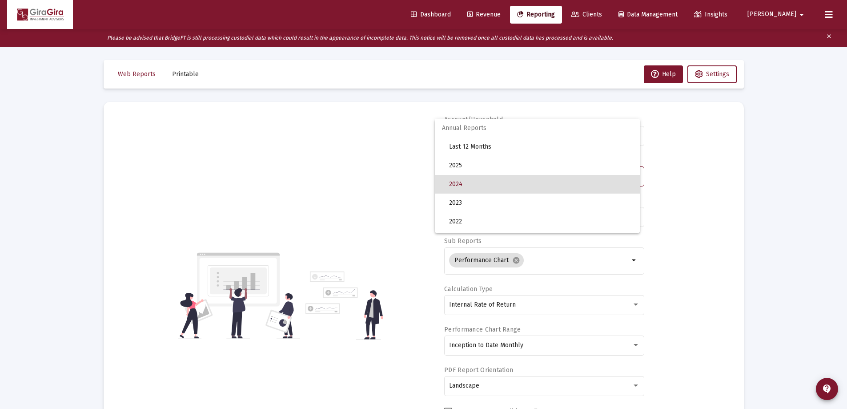
scroll to position [8, 0]
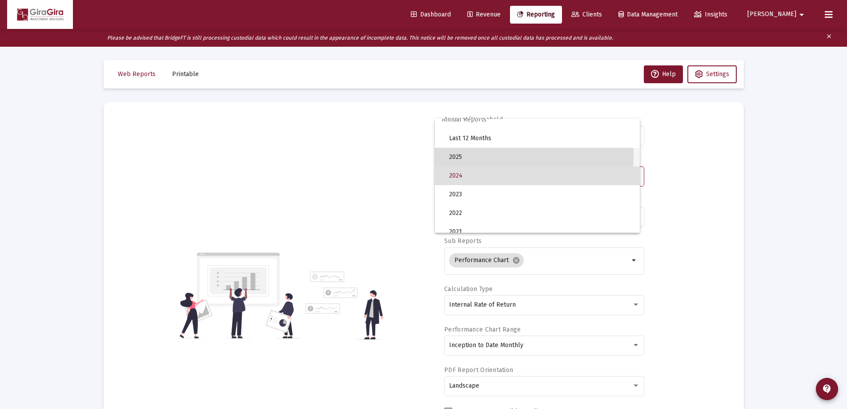
drag, startPoint x: 456, startPoint y: 154, endPoint x: 492, endPoint y: 174, distance: 41.2
click at [455, 154] on span "2025" at bounding box center [541, 157] width 184 height 19
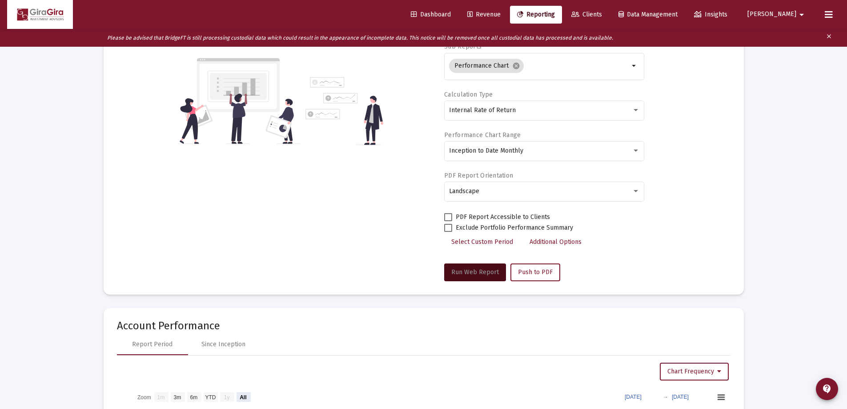
scroll to position [267, 0]
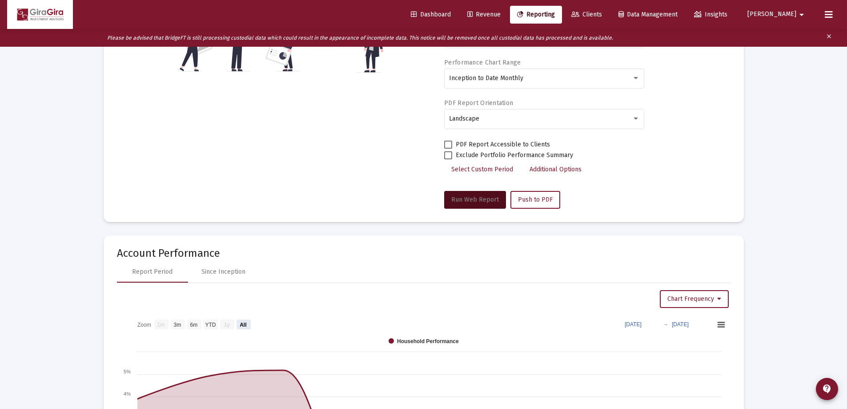
click at [487, 198] on span "Run Web Report" at bounding box center [475, 200] width 48 height 8
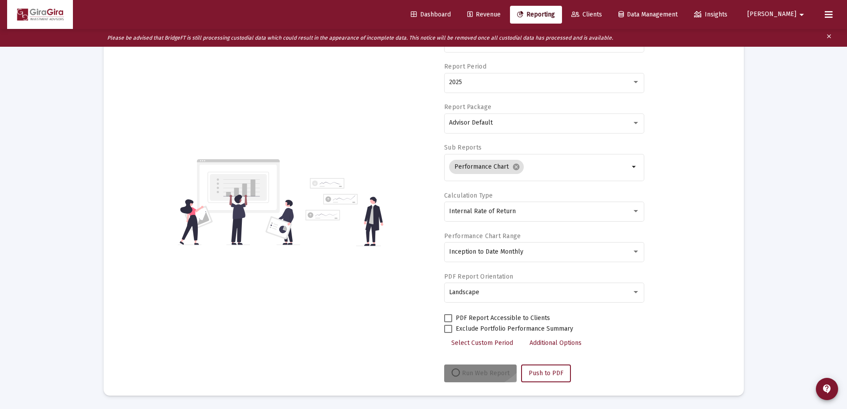
select select "View all"
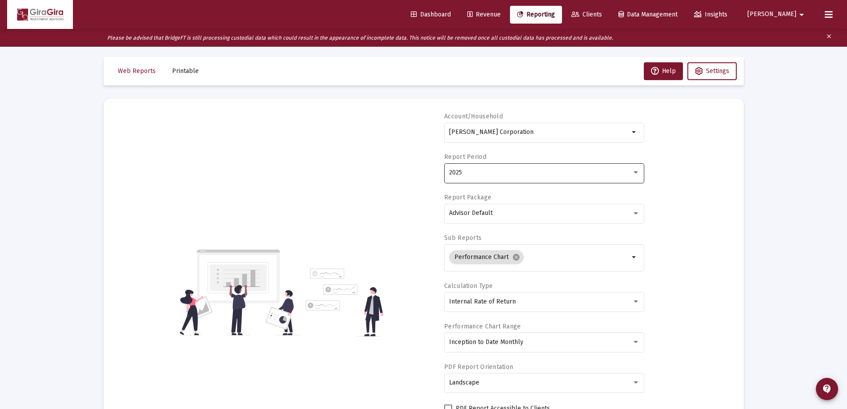
scroll to position [0, 0]
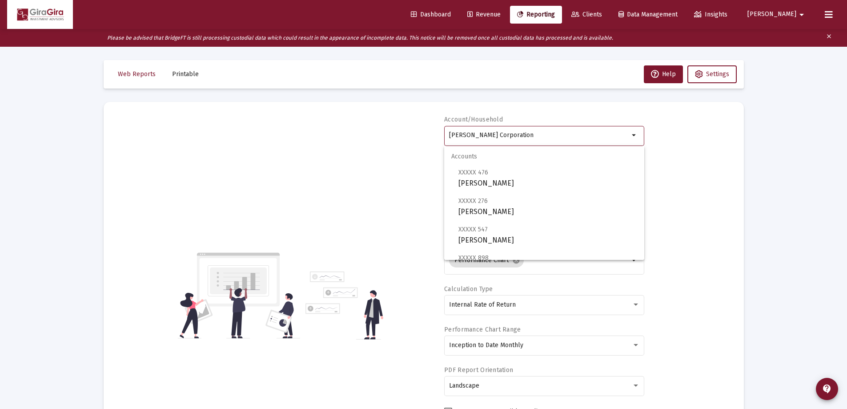
drag, startPoint x: 450, startPoint y: 132, endPoint x: 1089, endPoint y: 115, distance: 638.6
click at [847, 115] on html "Dashboard Revenue Reporting Clients Data Management Insights [PERSON_NAME] Plea…" at bounding box center [423, 204] width 847 height 409
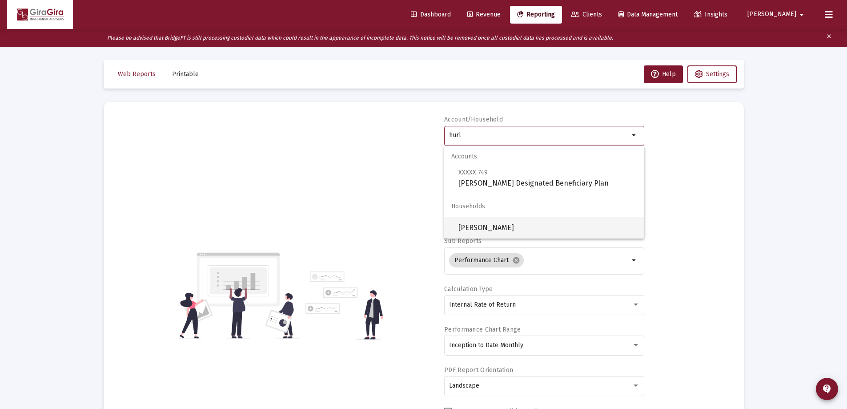
click at [474, 228] on span "[PERSON_NAME]" at bounding box center [547, 227] width 179 height 21
type input "[PERSON_NAME]"
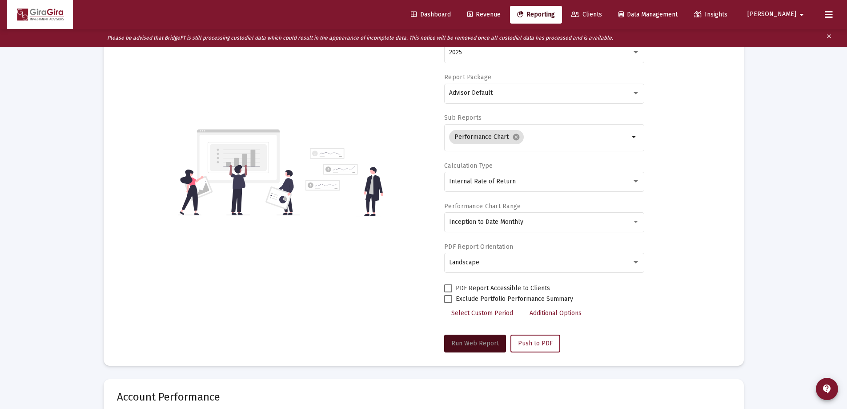
scroll to position [133, 0]
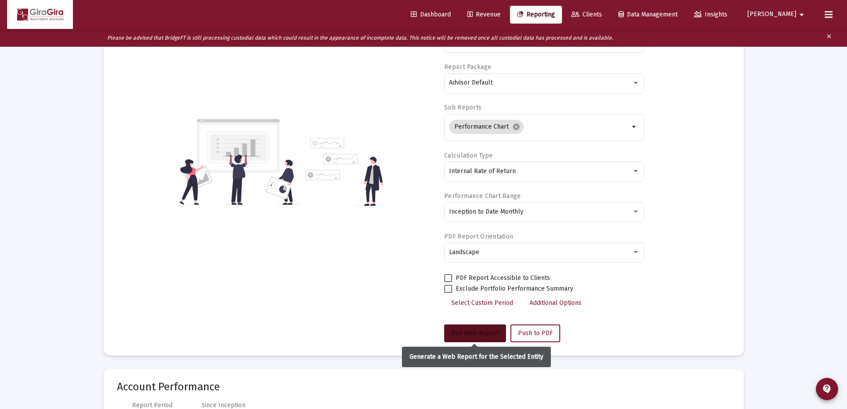
click at [482, 332] on span "Run Web Report" at bounding box center [475, 333] width 48 height 8
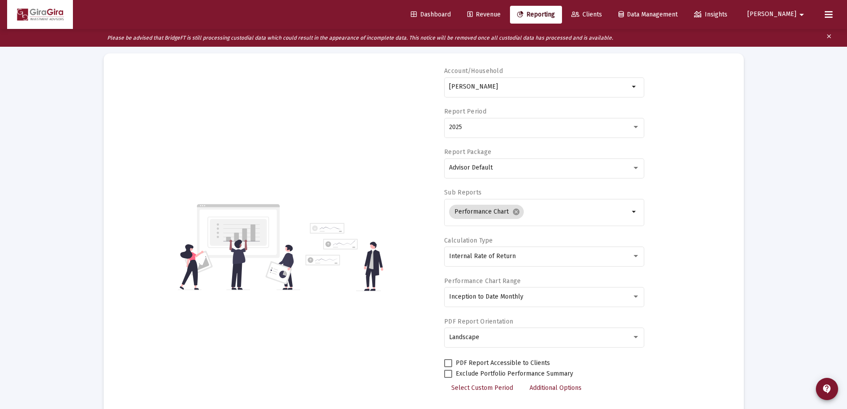
scroll to position [0, 0]
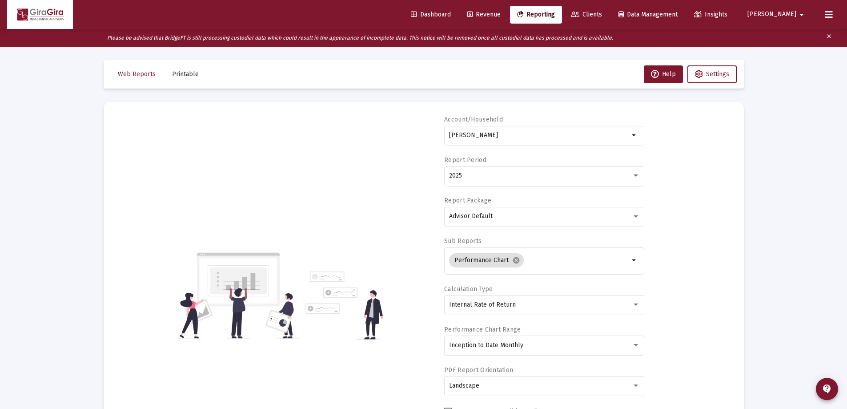
select select "View all"
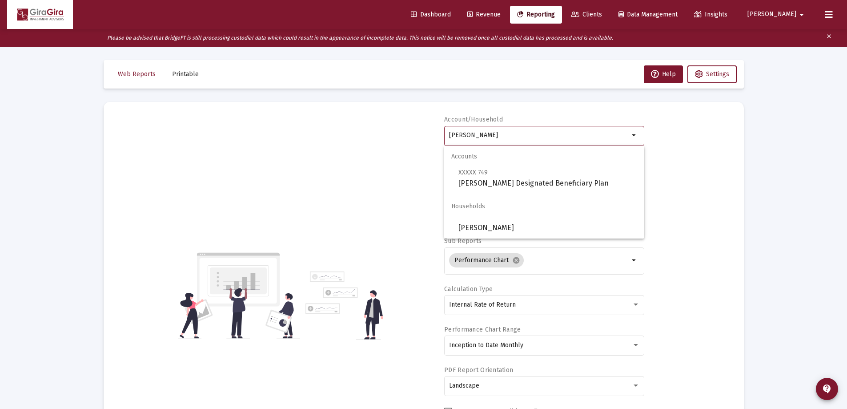
drag, startPoint x: 453, startPoint y: 135, endPoint x: 613, endPoint y: 140, distance: 160.1
click at [613, 140] on div "[PERSON_NAME]" at bounding box center [539, 135] width 180 height 22
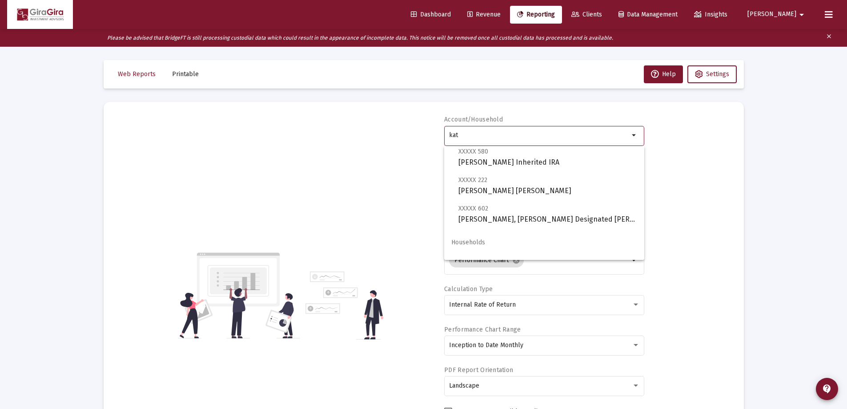
scroll to position [178, 0]
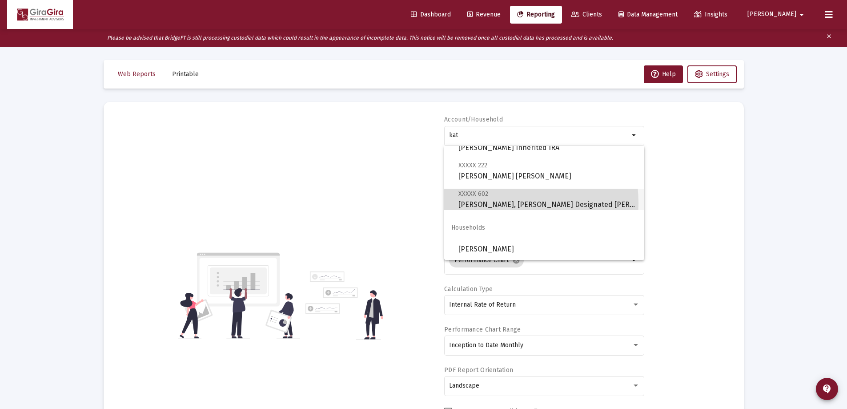
click at [480, 203] on span "XXXXX 602 [PERSON_NAME], [PERSON_NAME] Designated Bene Plan" at bounding box center [547, 199] width 179 height 22
type input "[PERSON_NAME], [PERSON_NAME] Designated [PERSON_NAME]"
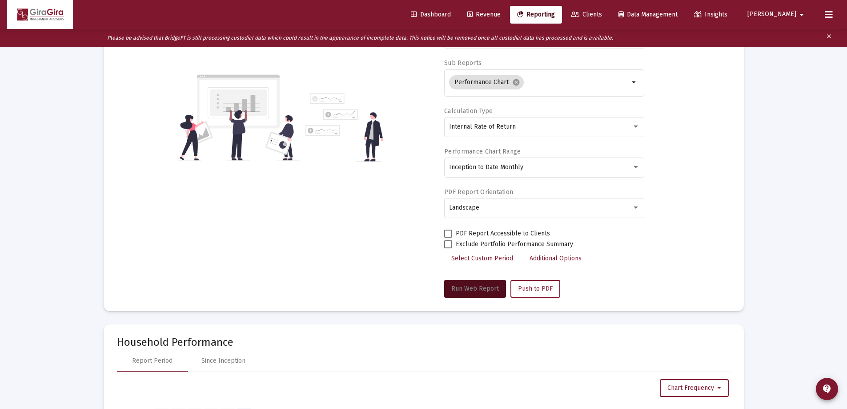
click at [473, 283] on button "Run Web Report" at bounding box center [475, 289] width 62 height 18
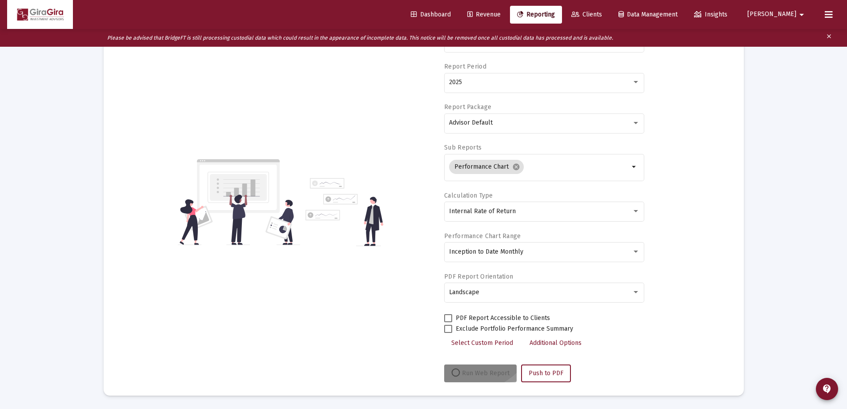
select select "View all"
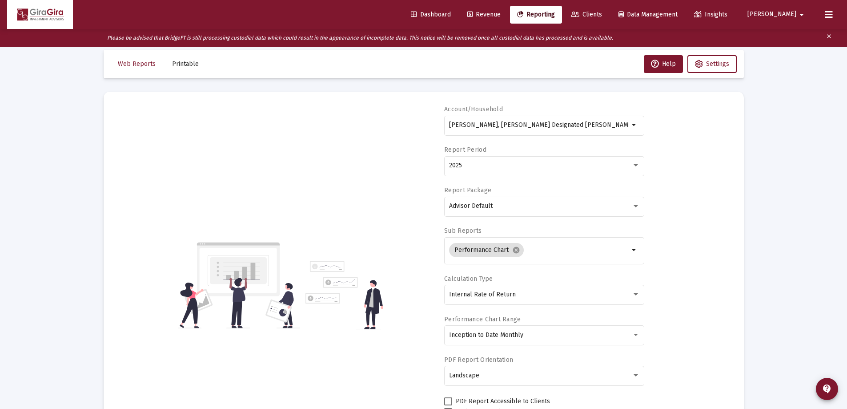
scroll to position [0, 0]
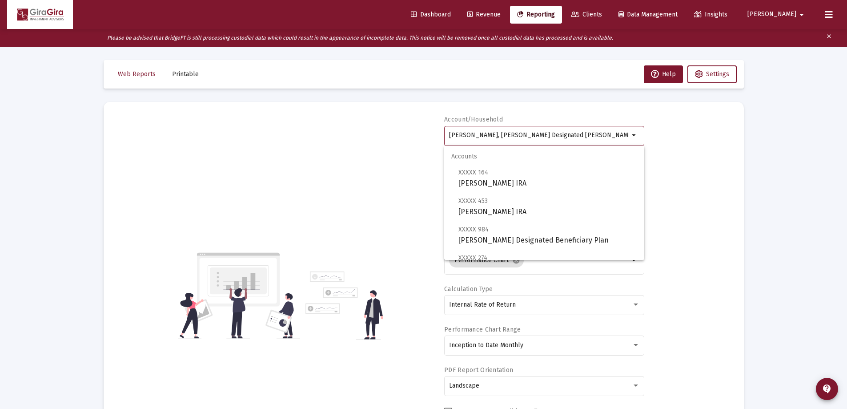
drag, startPoint x: 449, startPoint y: 133, endPoint x: 717, endPoint y: 164, distance: 269.3
click at [717, 164] on div "Account/[PERSON_NAME], [PERSON_NAME] Designated Bene Plan arrow_drop_down Repor…" at bounding box center [423, 295] width 613 height 360
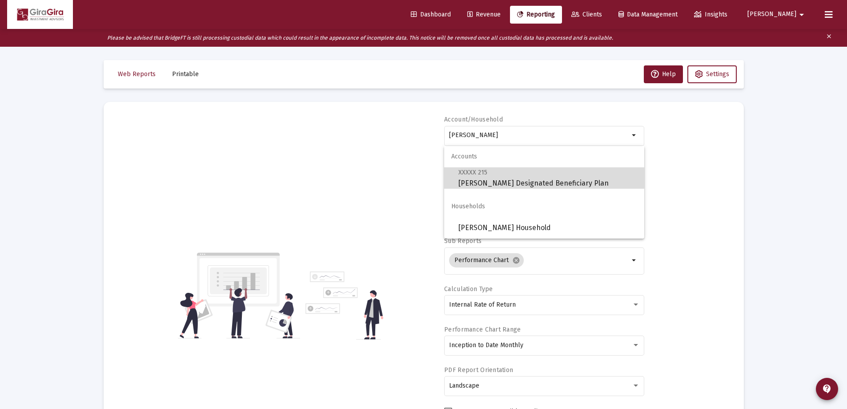
click at [461, 184] on span "XXXXX 215 [PERSON_NAME] Designated Beneficiary Plan" at bounding box center [547, 178] width 179 height 22
type input "[PERSON_NAME] Designated Beneficiary Plan"
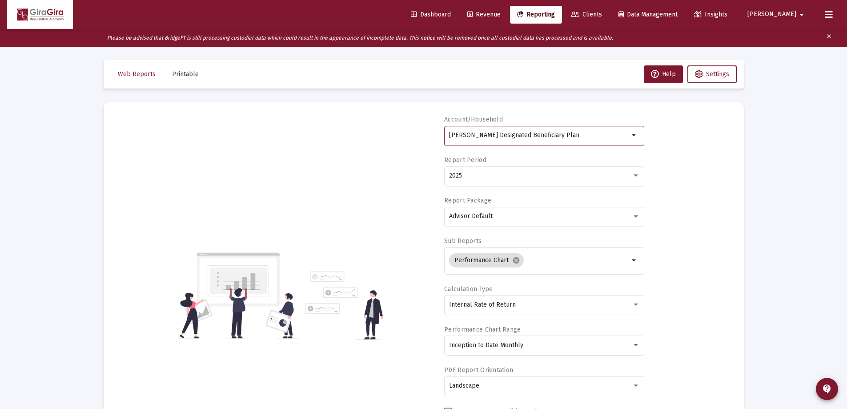
scroll to position [89, 0]
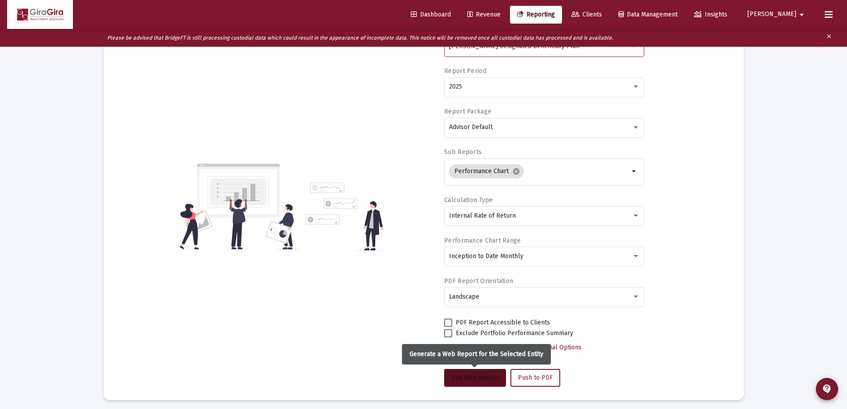
click at [473, 378] on span "Run Web Report" at bounding box center [475, 377] width 48 height 8
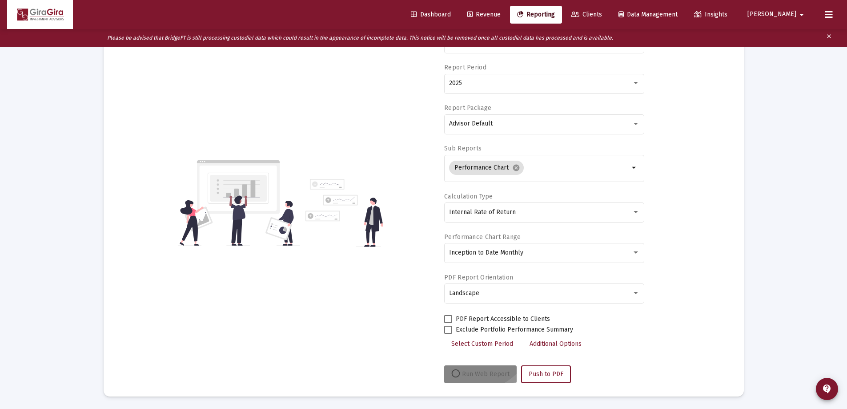
scroll to position [93, 0]
select select "View all"
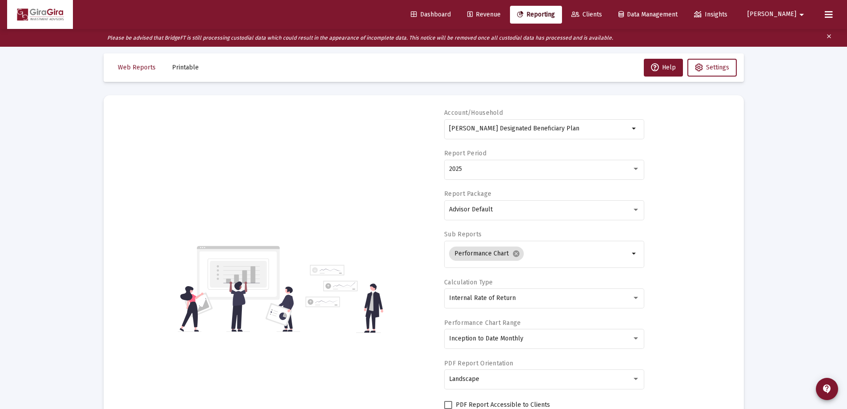
scroll to position [0, 0]
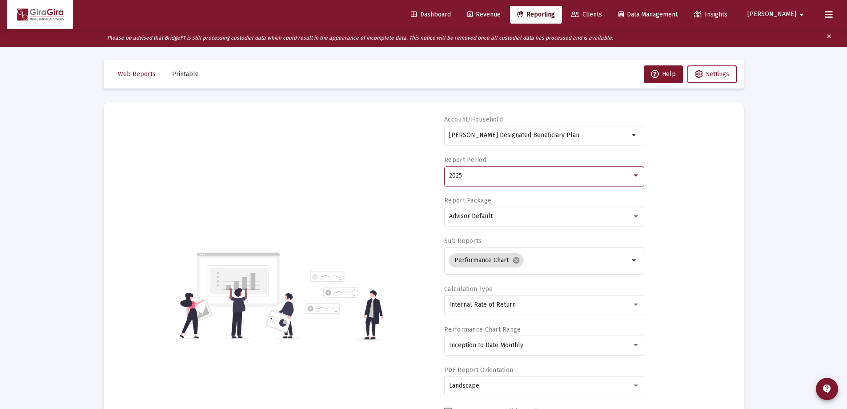
click at [454, 176] on span "2025" at bounding box center [455, 176] width 13 height 8
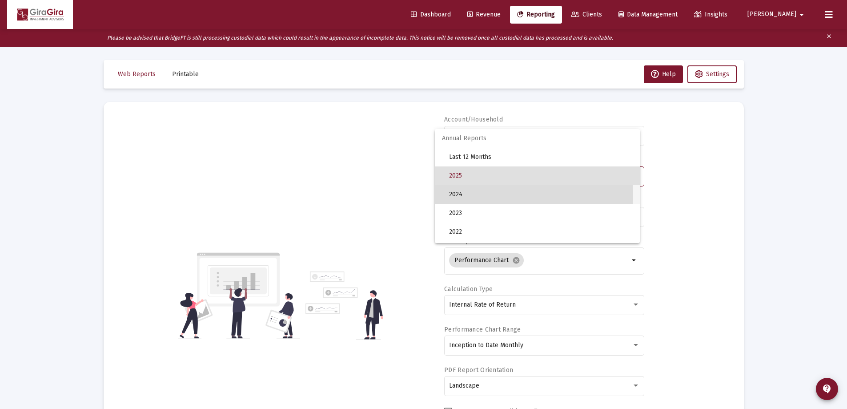
click at [458, 195] on span "2024" at bounding box center [541, 194] width 184 height 19
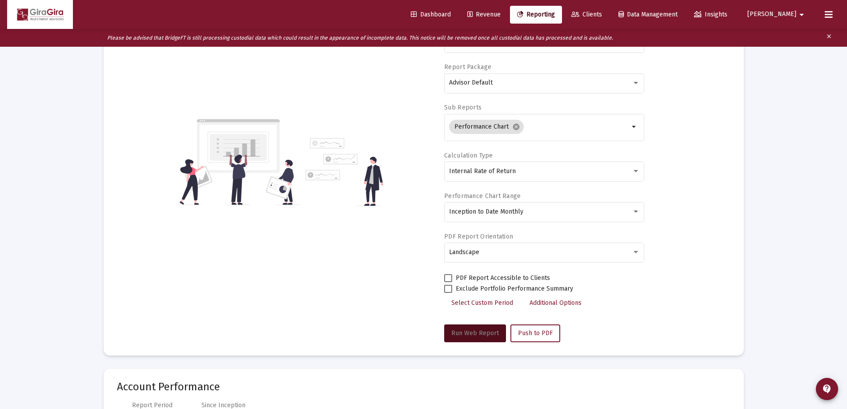
click at [475, 333] on span "Run Web Report" at bounding box center [475, 333] width 48 height 8
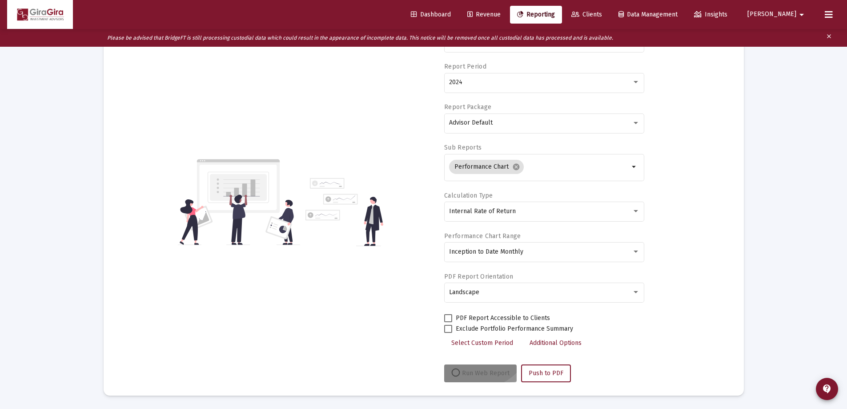
select select "View all"
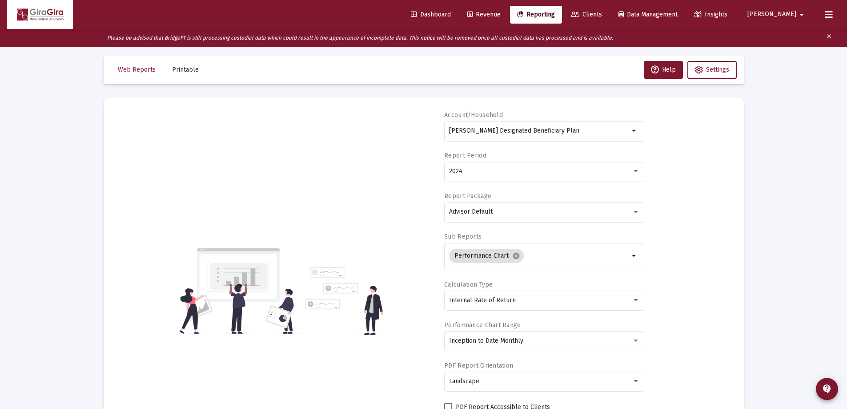
scroll to position [0, 0]
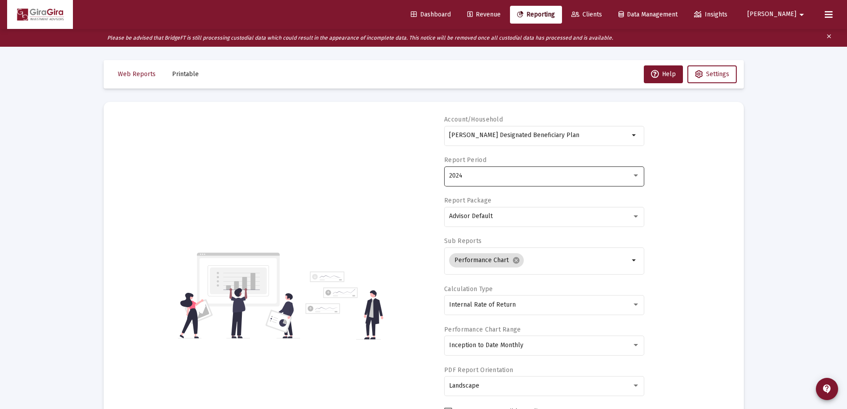
click at [456, 177] on span "2024" at bounding box center [455, 176] width 13 height 8
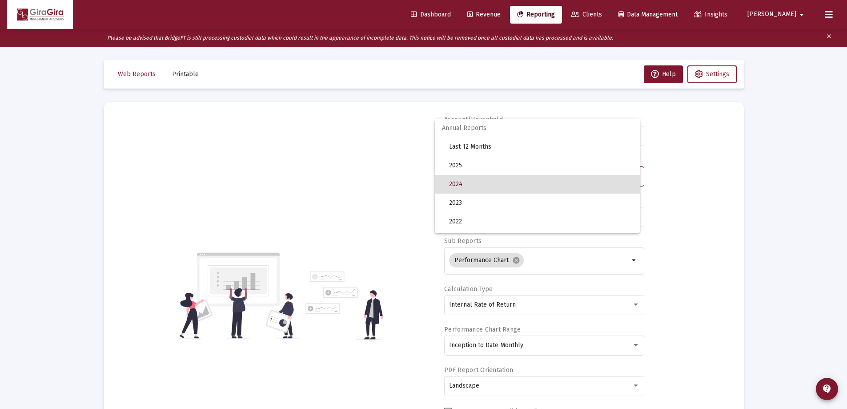
scroll to position [8, 0]
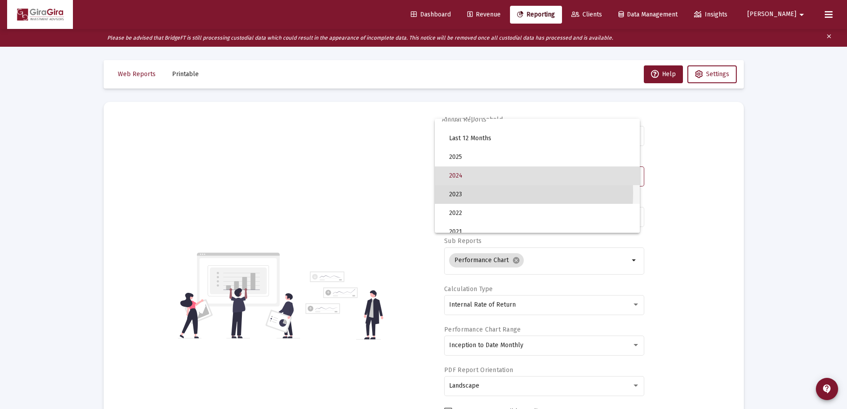
click at [458, 193] on span "2023" at bounding box center [541, 194] width 184 height 19
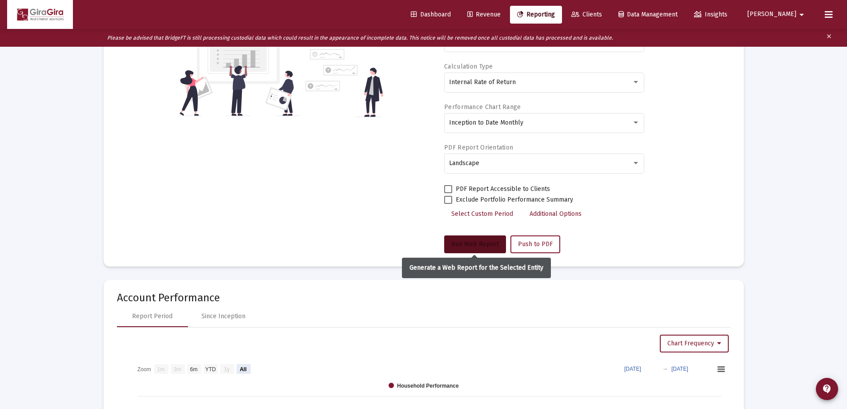
click at [472, 240] on span "Run Web Report" at bounding box center [475, 244] width 48 height 8
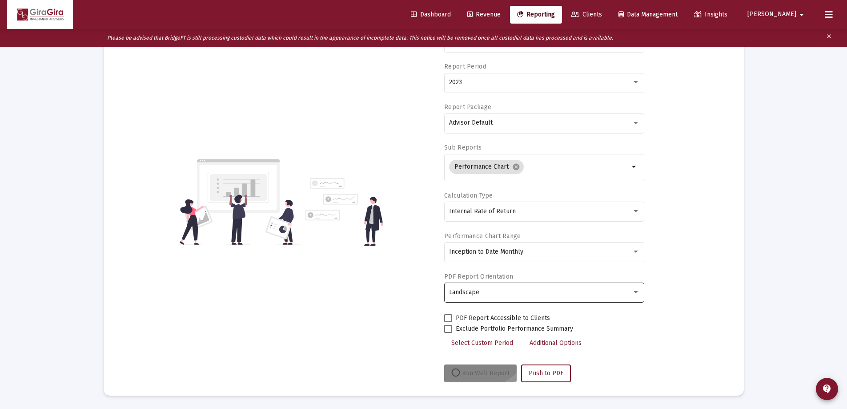
select select "View all"
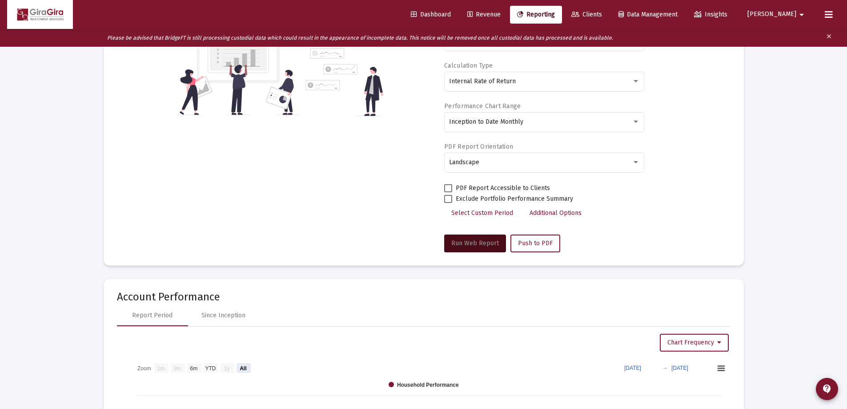
scroll to position [44, 0]
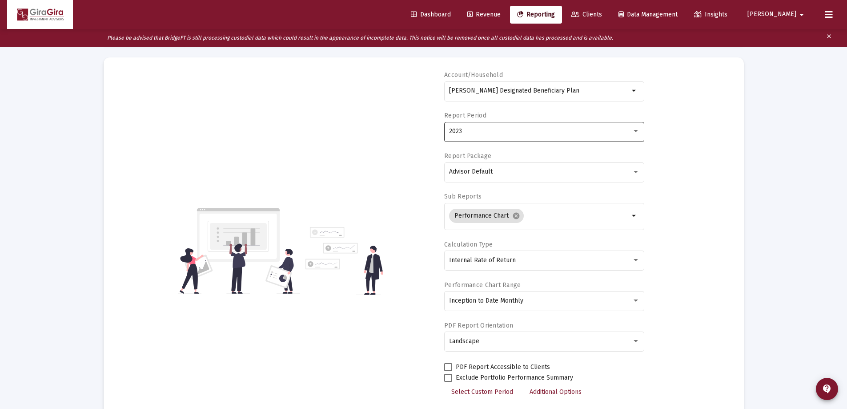
click at [456, 132] on span "2023" at bounding box center [455, 131] width 13 height 8
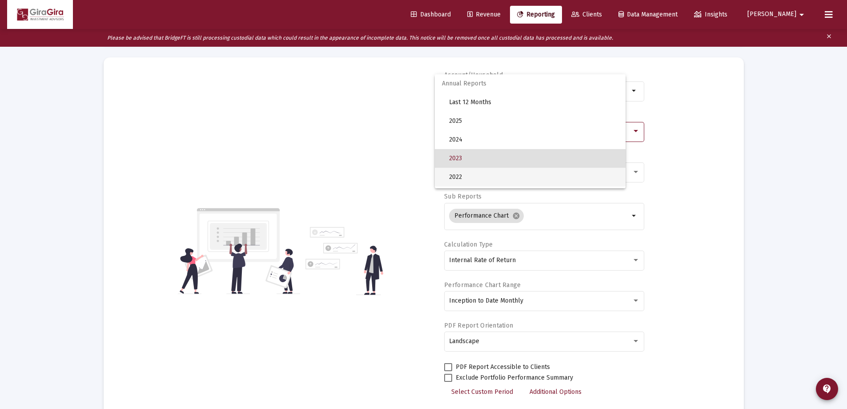
scroll to position [27, 0]
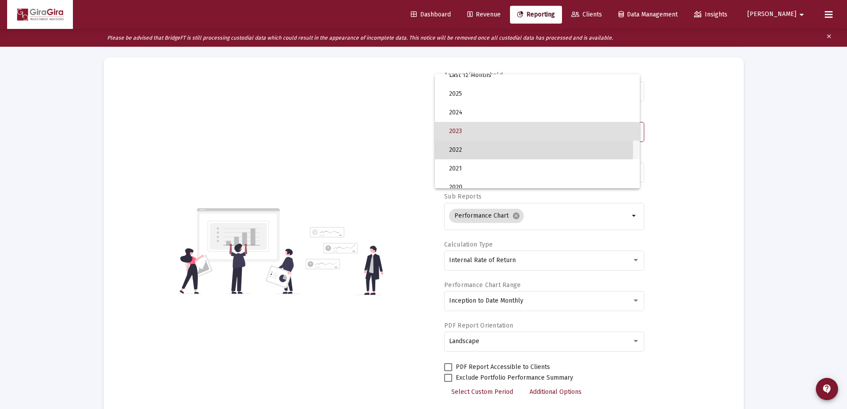
drag, startPoint x: 455, startPoint y: 149, endPoint x: 484, endPoint y: 190, distance: 49.5
click at [455, 150] on span "2022" at bounding box center [541, 149] width 184 height 19
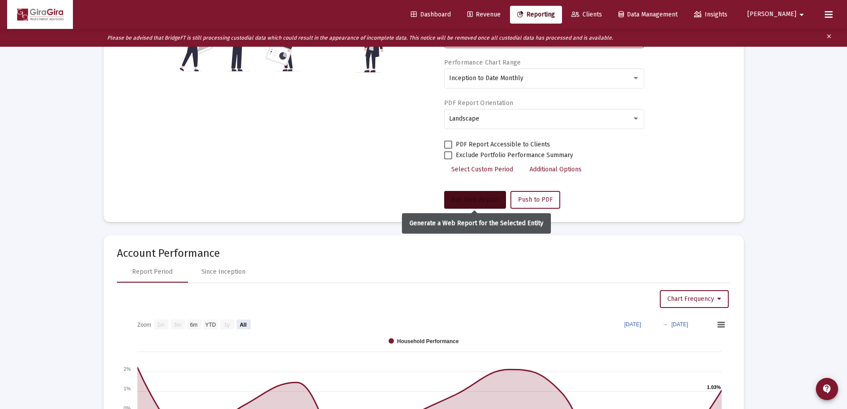
drag, startPoint x: 467, startPoint y: 195, endPoint x: 489, endPoint y: 212, distance: 28.5
click at [467, 195] on button "Run Web Report" at bounding box center [475, 200] width 62 height 18
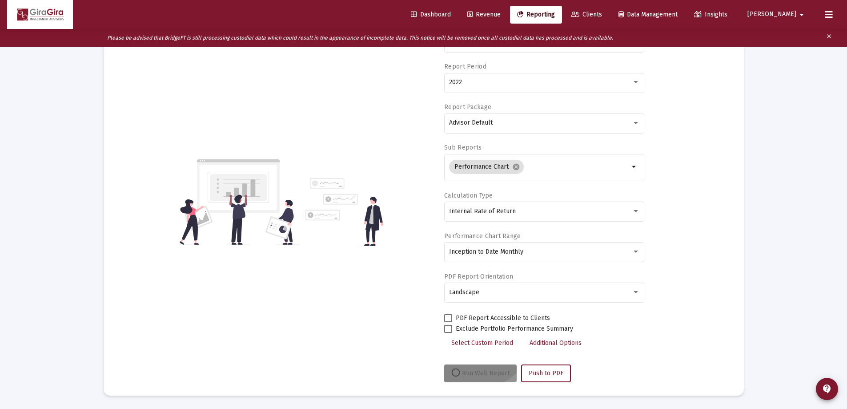
select select "View all"
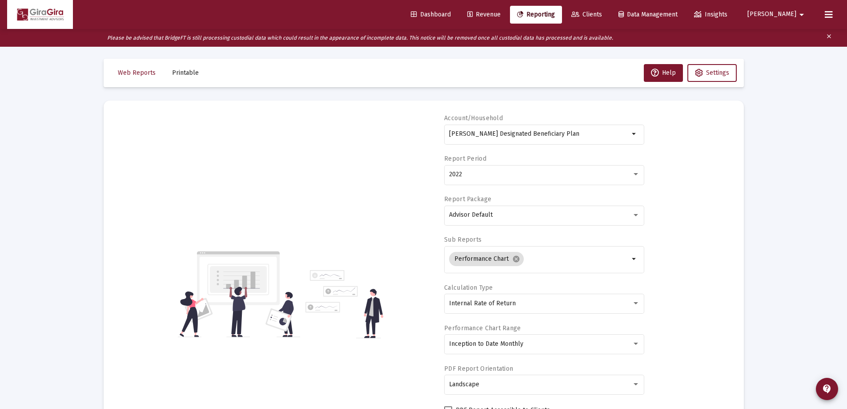
scroll to position [0, 0]
click at [456, 174] on span "2022" at bounding box center [455, 176] width 13 height 8
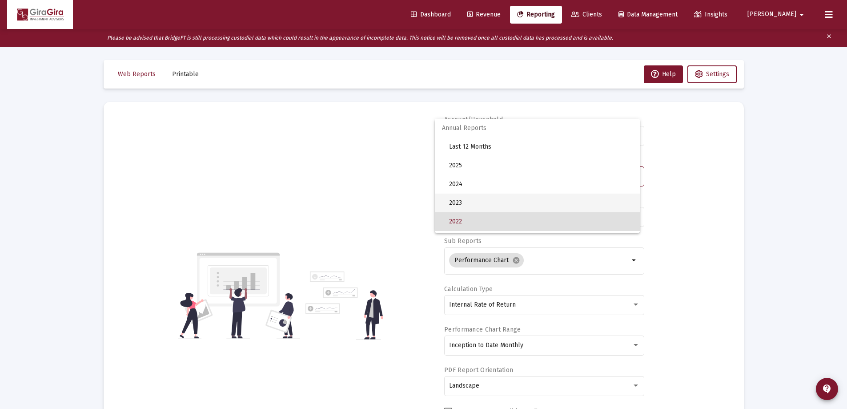
scroll to position [46, 0]
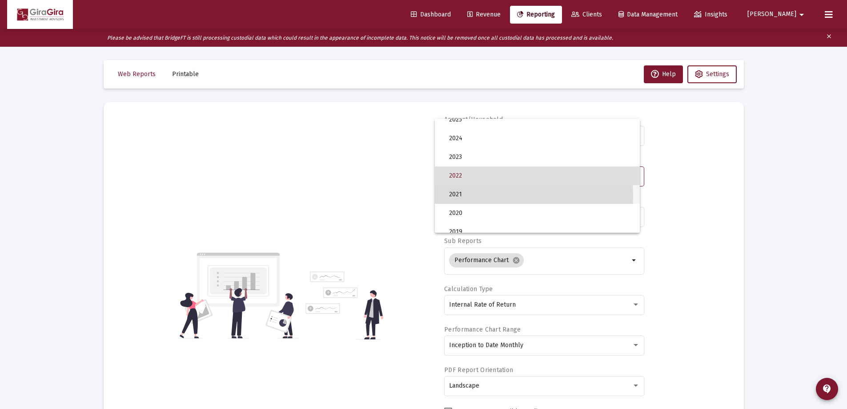
click at [455, 196] on span "2021" at bounding box center [541, 194] width 184 height 19
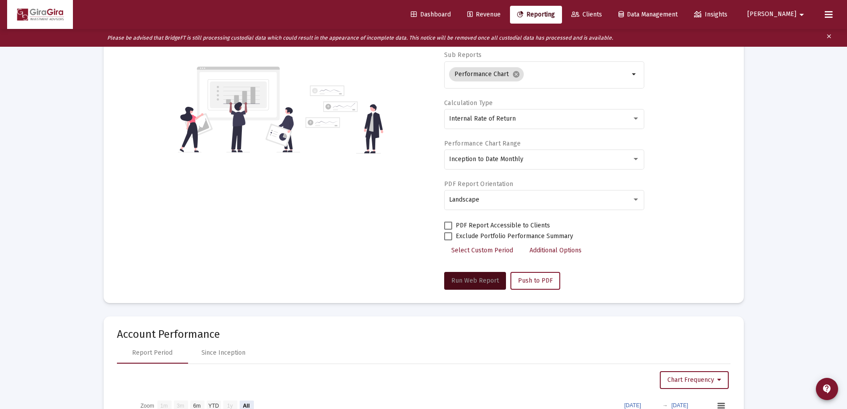
scroll to position [267, 0]
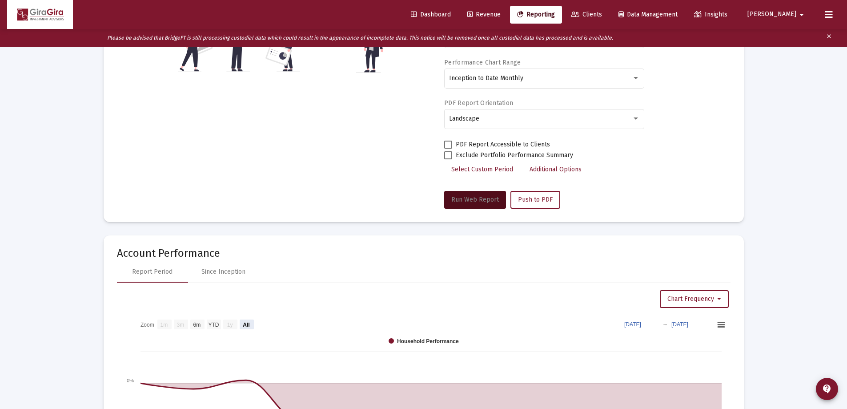
click at [477, 198] on span "Run Web Report" at bounding box center [475, 200] width 48 height 8
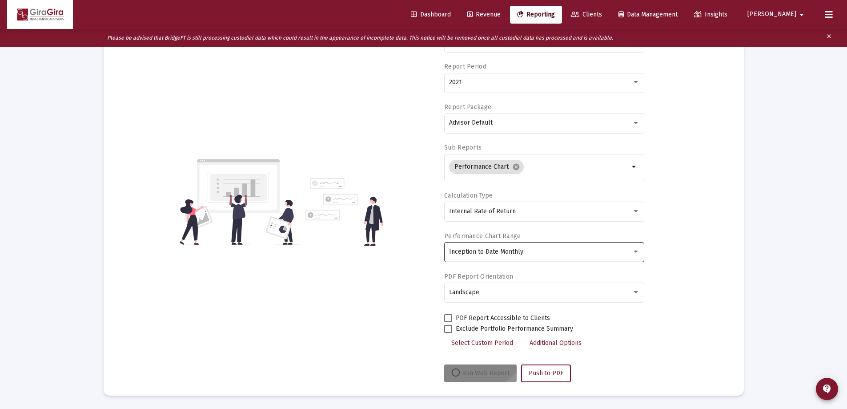
select select "View all"
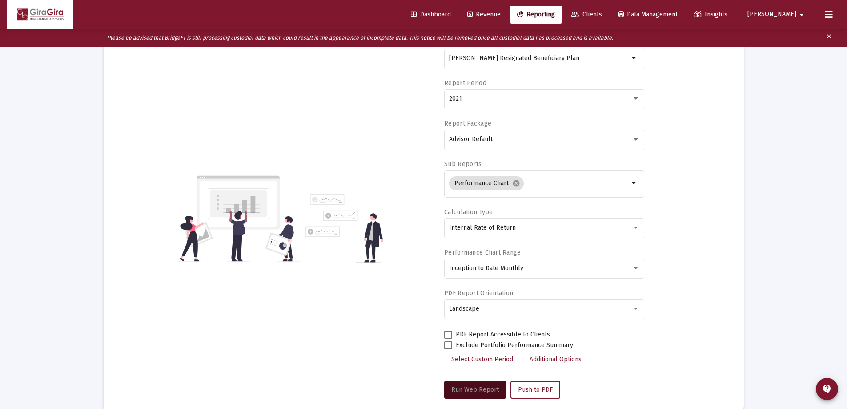
scroll to position [44, 0]
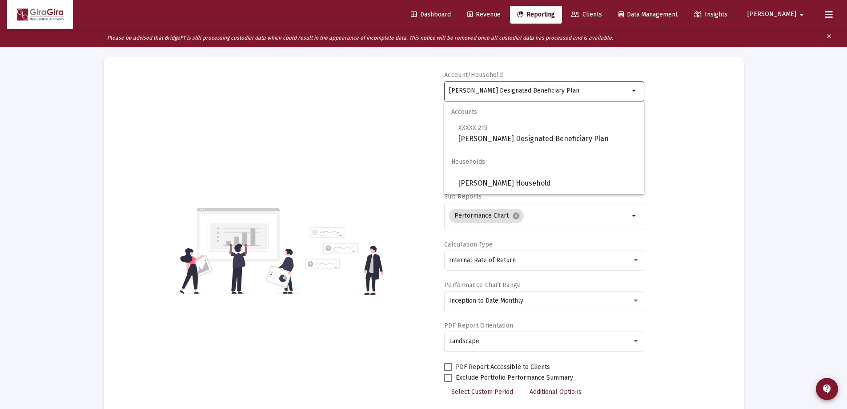
drag, startPoint x: 449, startPoint y: 89, endPoint x: 909, endPoint y: 135, distance: 461.4
click at [847, 135] on html "Dashboard Revenue Reporting Clients Data Management Insights [PERSON_NAME] Plea…" at bounding box center [423, 160] width 847 height 409
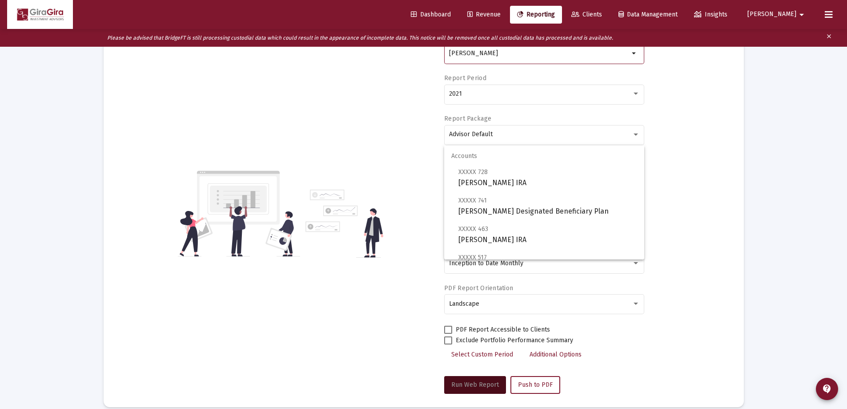
scroll to position [0, 0]
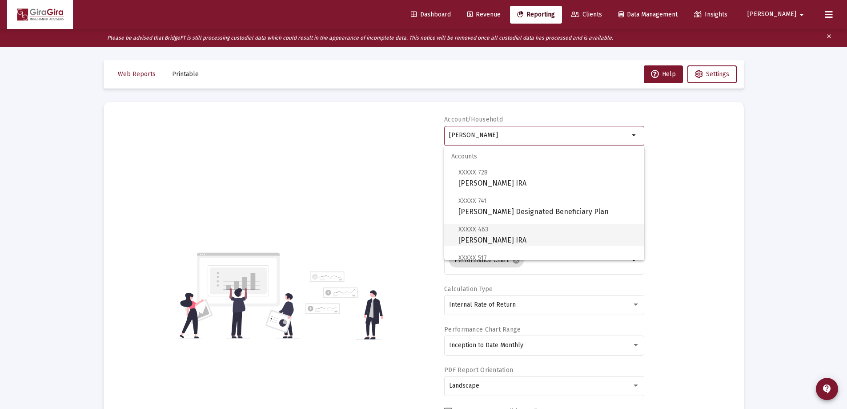
click at [479, 236] on span "XXXXX 463 [PERSON_NAME] IRA" at bounding box center [547, 235] width 179 height 22
type input "[PERSON_NAME] IRA"
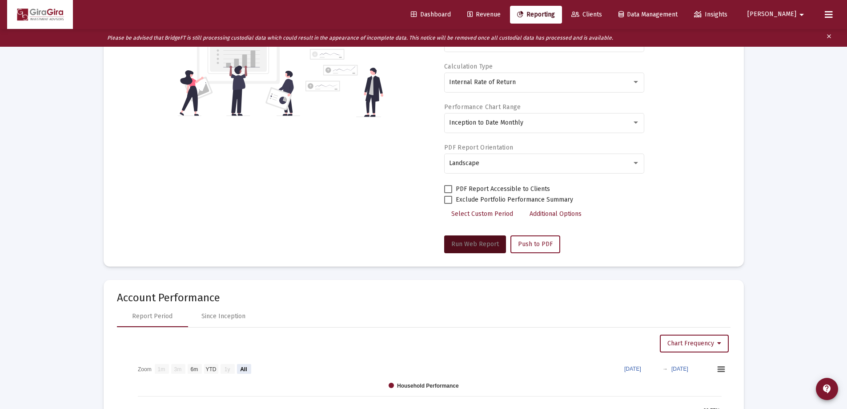
click at [473, 244] on span "Run Web Report" at bounding box center [475, 244] width 48 height 8
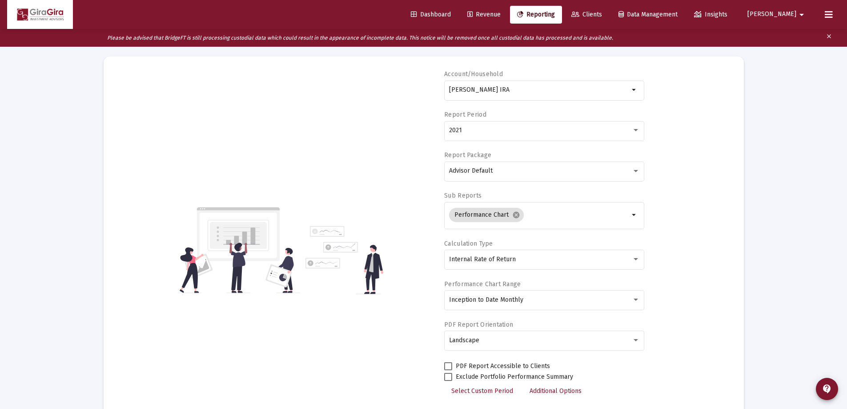
scroll to position [93, 0]
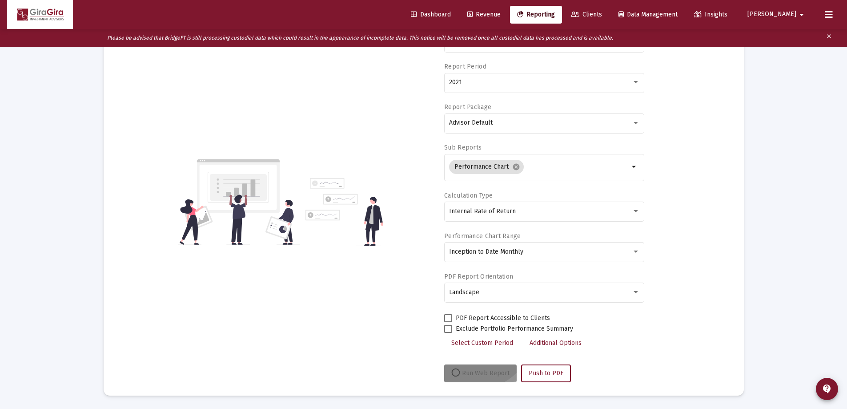
select select "View all"
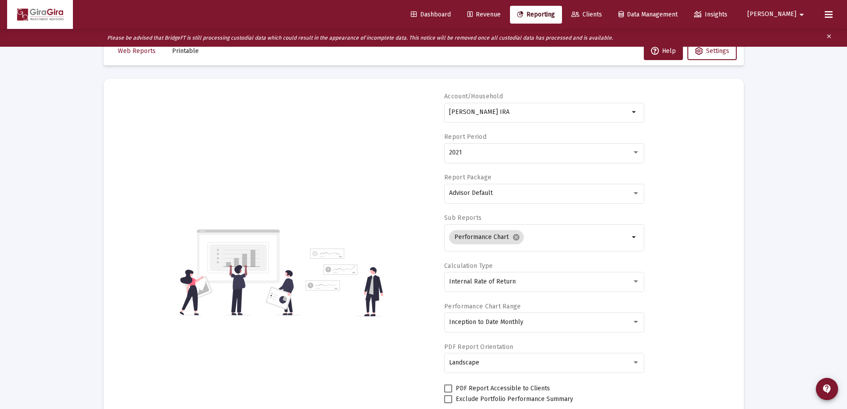
scroll to position [0, 0]
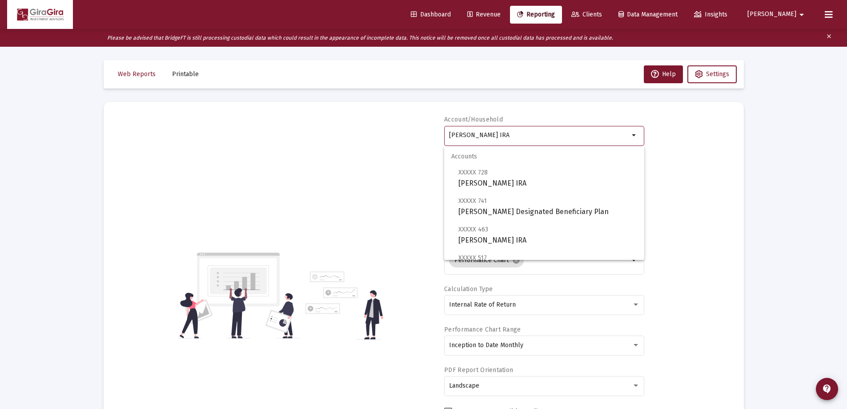
click at [486, 133] on input "[PERSON_NAME] IRA" at bounding box center [539, 135] width 180 height 7
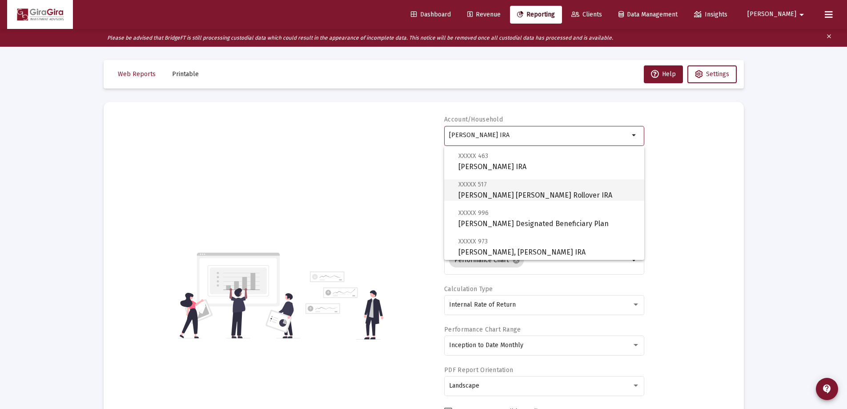
scroll to position [89, 0]
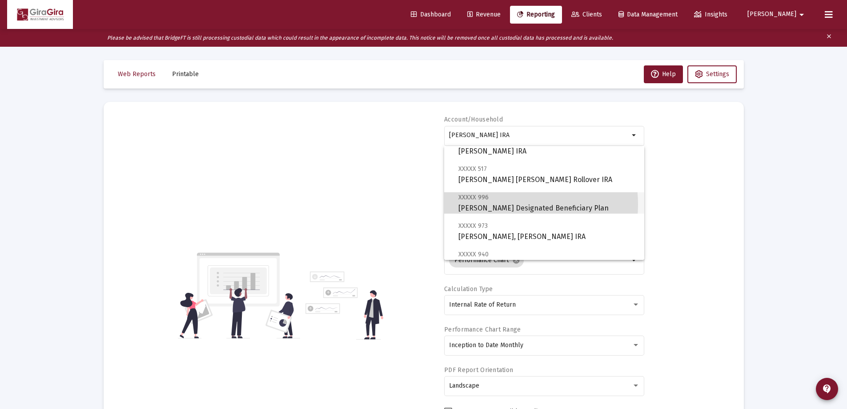
drag, startPoint x: 506, startPoint y: 204, endPoint x: 549, endPoint y: 211, distance: 42.8
click at [506, 204] on span "XXXXX 996 [PERSON_NAME] Designated Beneficiary Plan" at bounding box center [547, 203] width 179 height 22
type input "[PERSON_NAME] Designated Beneficiary Plan"
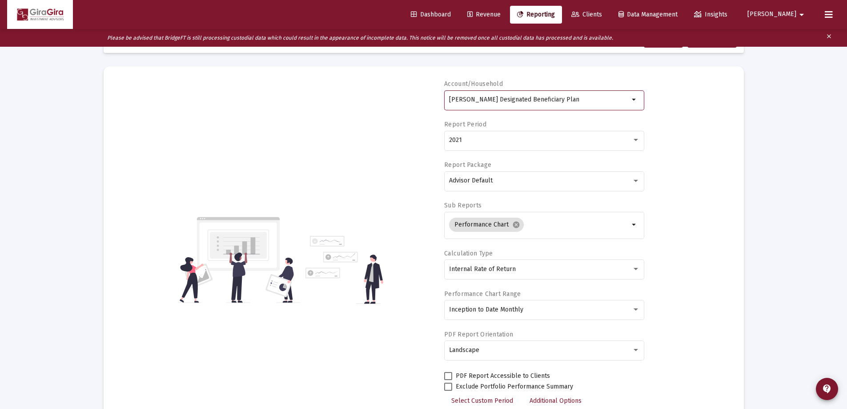
scroll to position [0, 0]
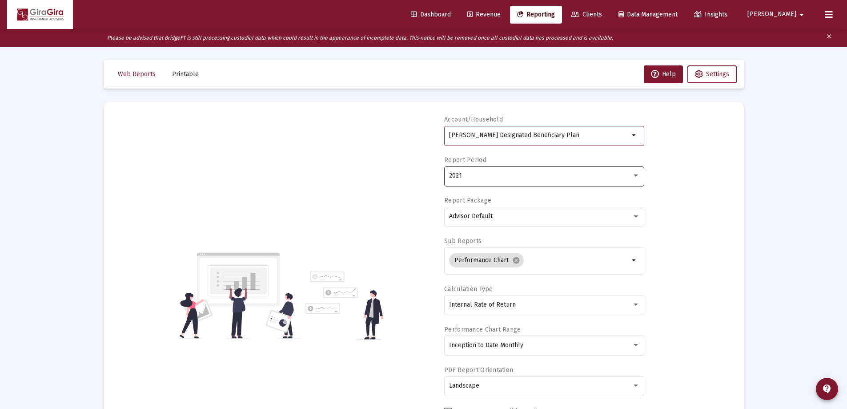
click at [454, 177] on span "2021" at bounding box center [455, 176] width 13 height 8
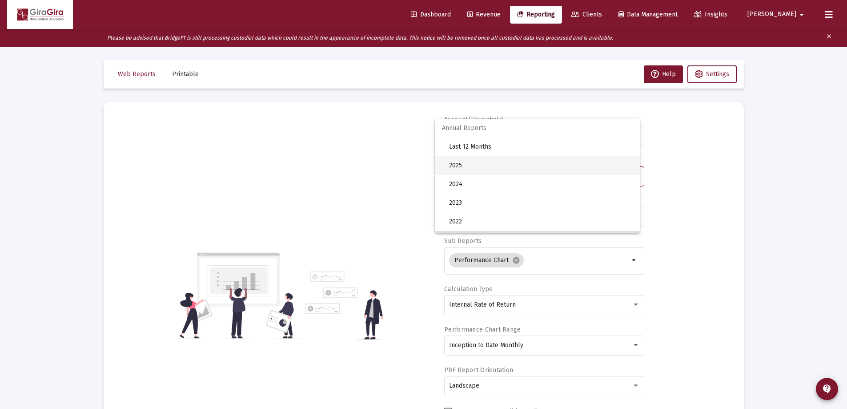
click at [459, 164] on span "2025" at bounding box center [541, 165] width 184 height 19
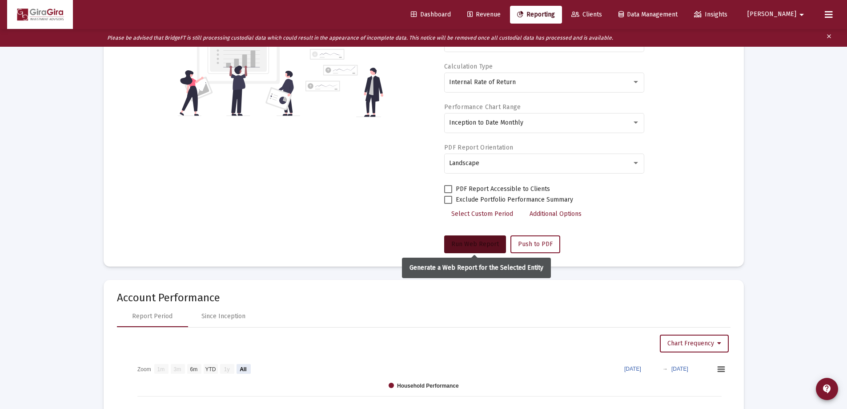
click at [458, 242] on span "Run Web Report" at bounding box center [475, 244] width 48 height 8
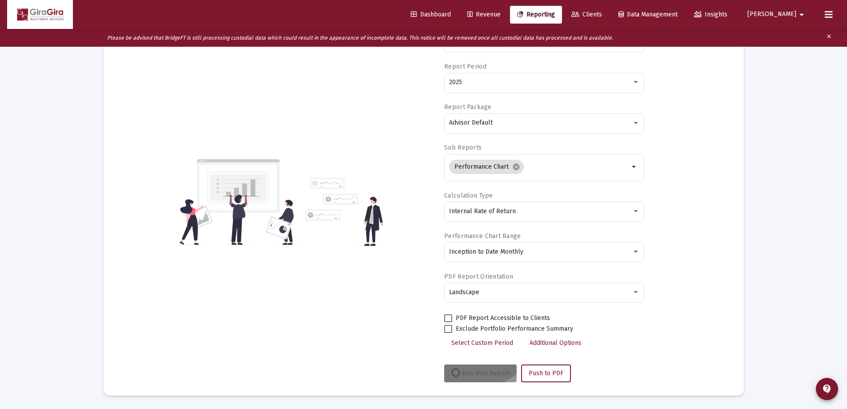
scroll to position [93, 0]
select select "View all"
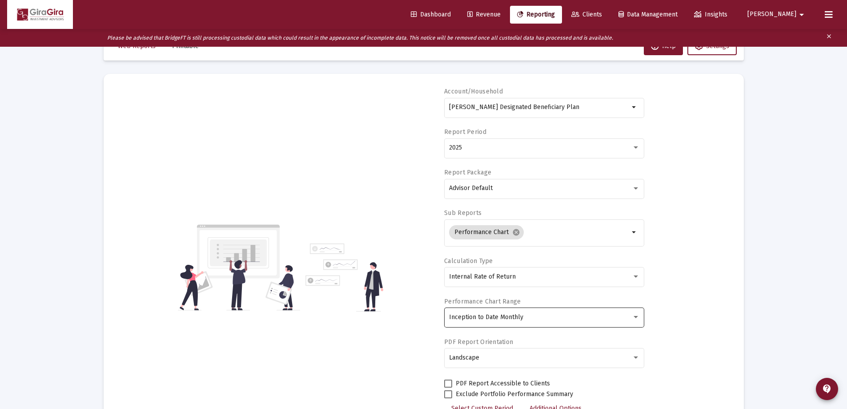
scroll to position [0, 0]
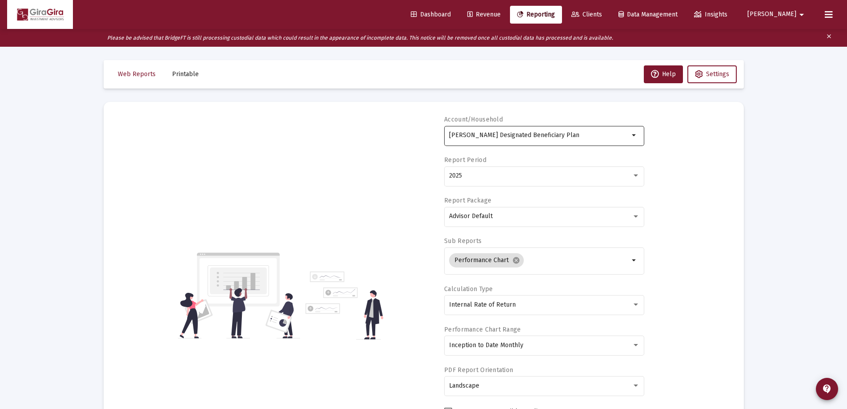
click at [493, 136] on input "[PERSON_NAME] Designated Beneficiary Plan" at bounding box center [539, 135] width 180 height 7
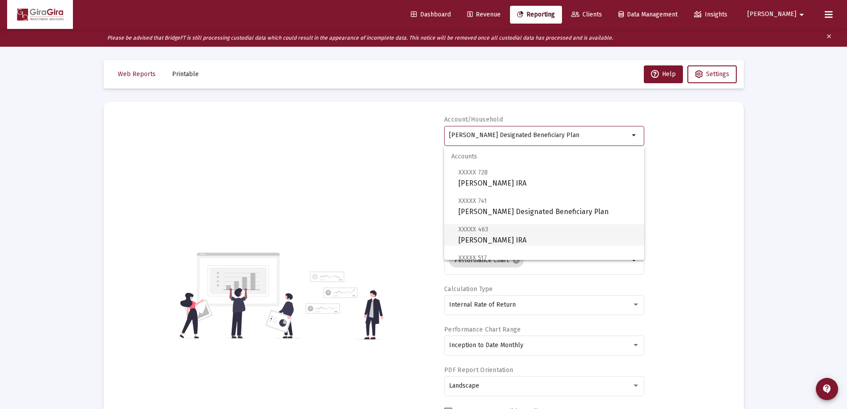
click at [510, 236] on span "XXXXX 463 [PERSON_NAME] IRA" at bounding box center [547, 235] width 179 height 22
type input "[PERSON_NAME] IRA"
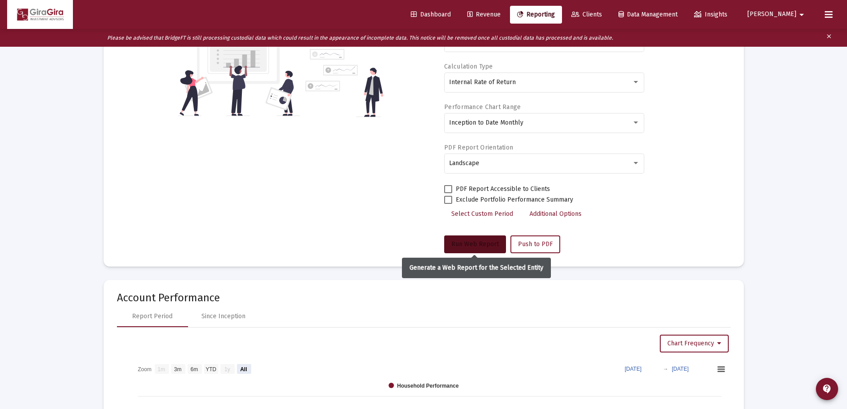
click at [467, 240] on button "Run Web Report" at bounding box center [475, 244] width 62 height 18
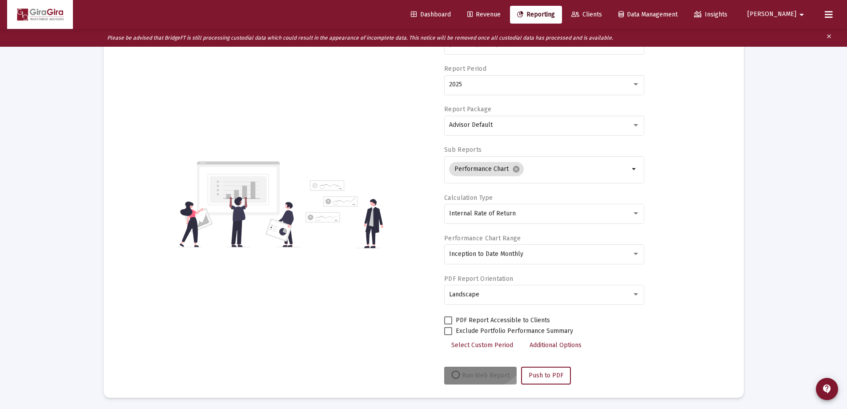
scroll to position [93, 0]
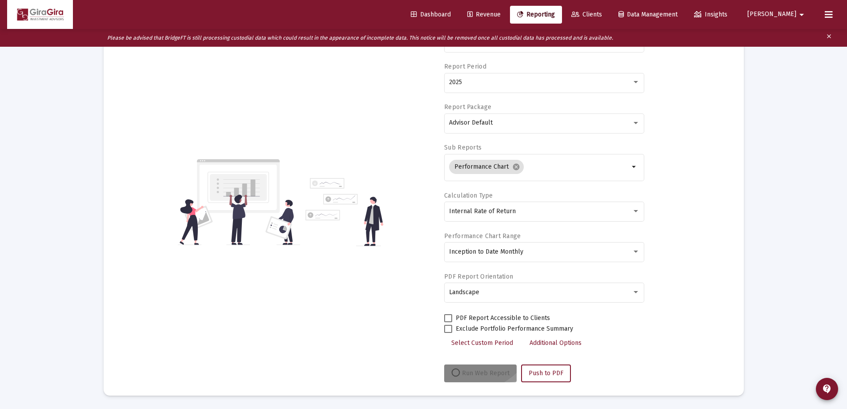
select select "View all"
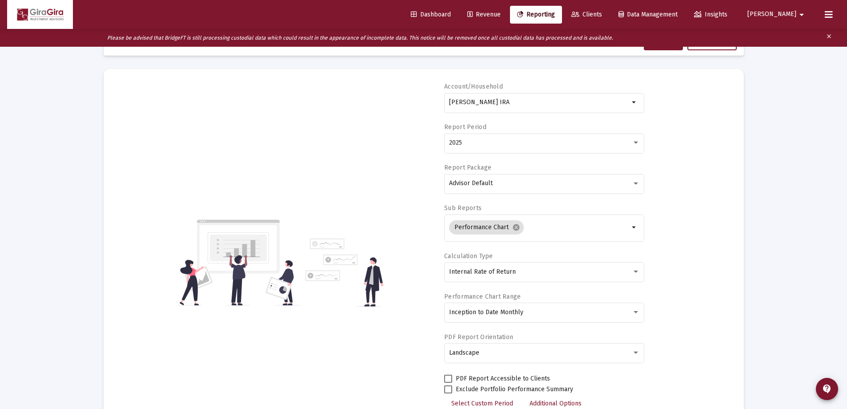
scroll to position [0, 0]
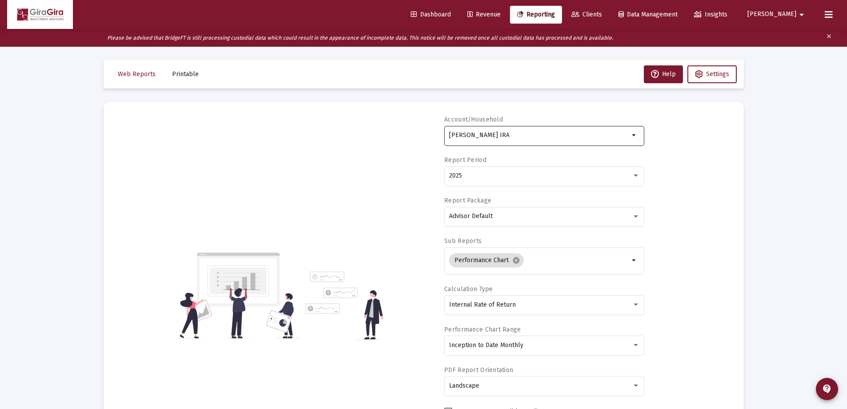
click at [499, 137] on input "[PERSON_NAME] IRA" at bounding box center [539, 135] width 180 height 7
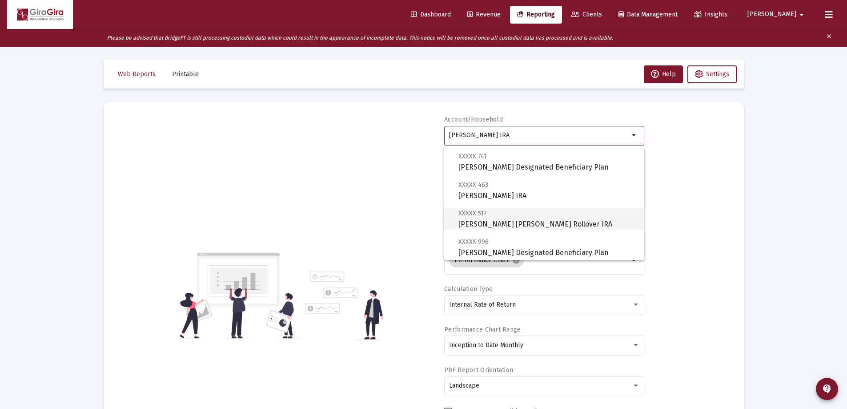
scroll to position [89, 0]
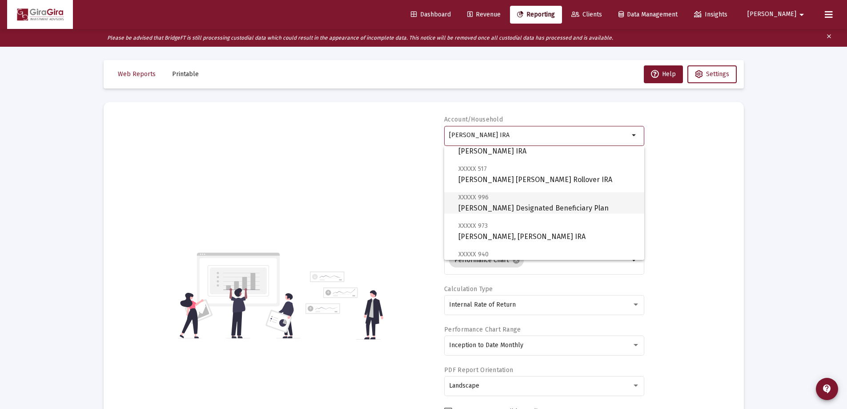
click at [539, 204] on span "XXXXX 996 [PERSON_NAME] Designated Beneficiary Plan" at bounding box center [547, 203] width 179 height 22
type input "[PERSON_NAME] Designated Beneficiary Plan"
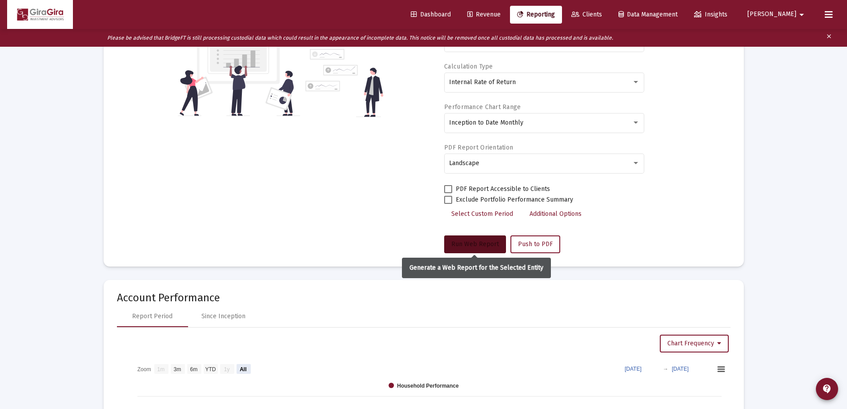
click at [474, 243] on span "Run Web Report" at bounding box center [475, 244] width 48 height 8
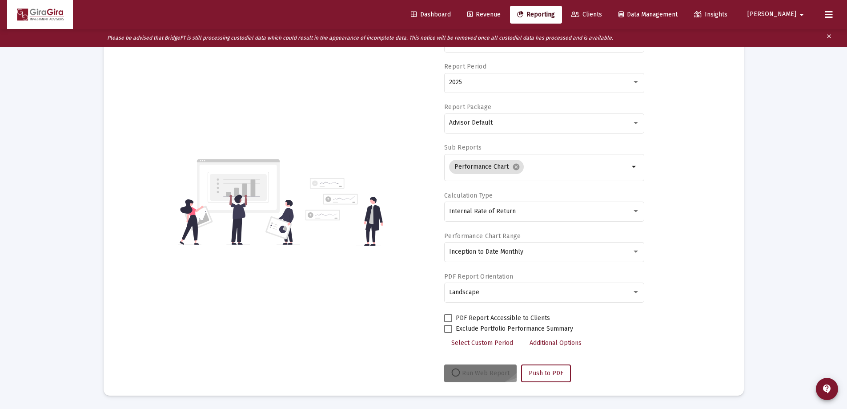
scroll to position [93, 0]
select select "View all"
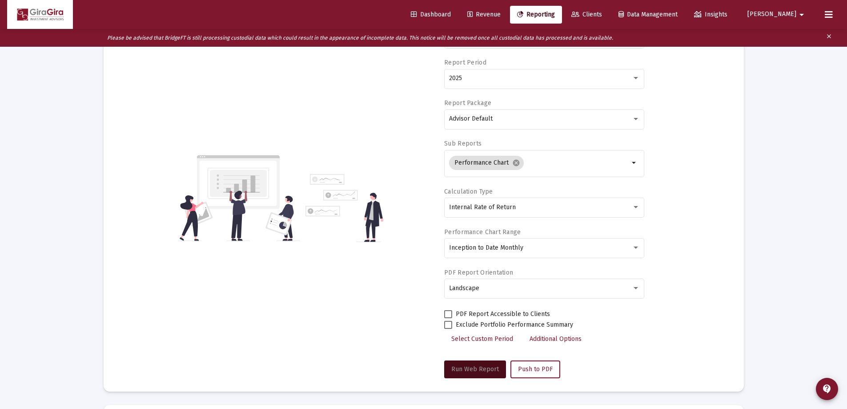
scroll to position [0, 0]
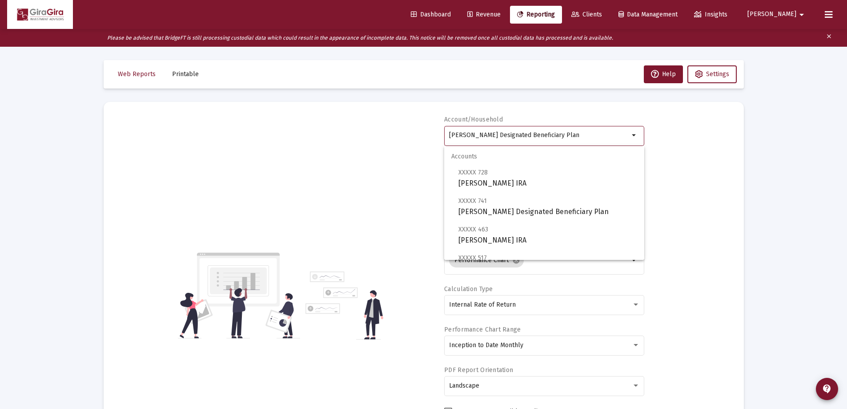
drag, startPoint x: 449, startPoint y: 133, endPoint x: 918, endPoint y: 185, distance: 471.8
click at [847, 185] on html "Dashboard Revenue Reporting Clients Data Management Insights [PERSON_NAME] Plea…" at bounding box center [423, 204] width 847 height 409
click at [508, 183] on span "XXXXX 728 [PERSON_NAME] IRA" at bounding box center [547, 178] width 179 height 22
type input "[PERSON_NAME] IRA"
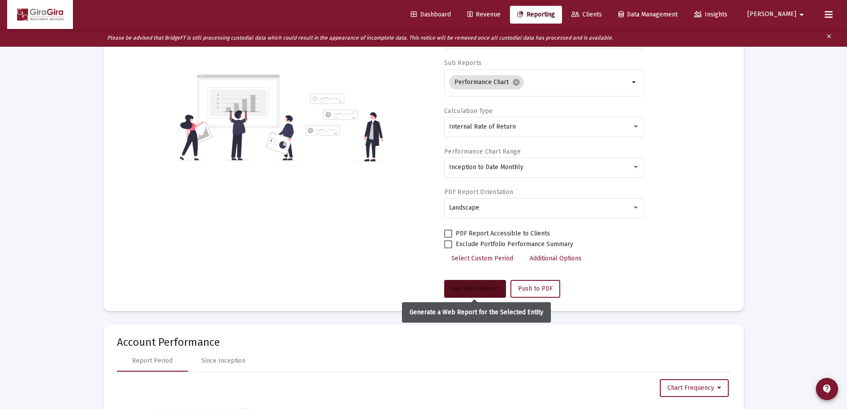
click at [483, 283] on button "Run Web Report" at bounding box center [475, 289] width 62 height 18
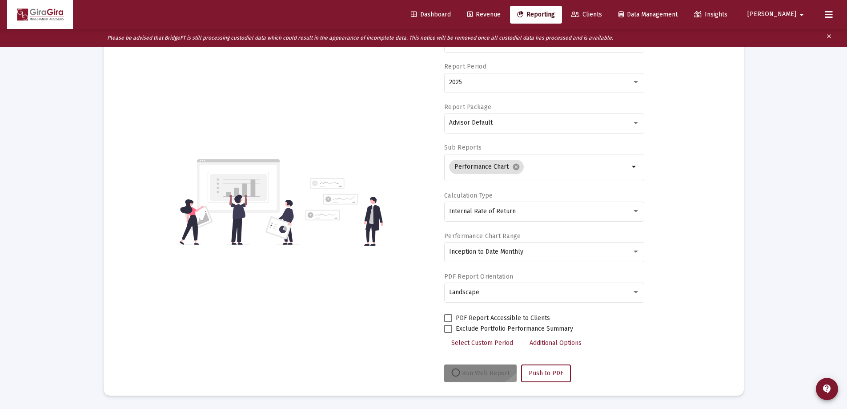
select select "View all"
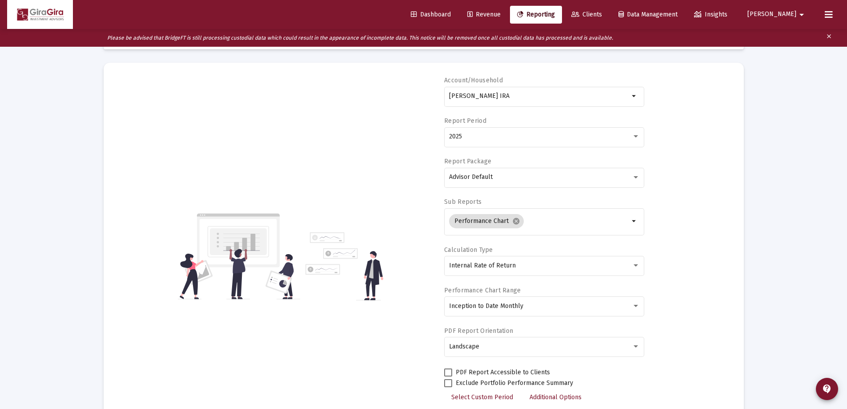
scroll to position [0, 0]
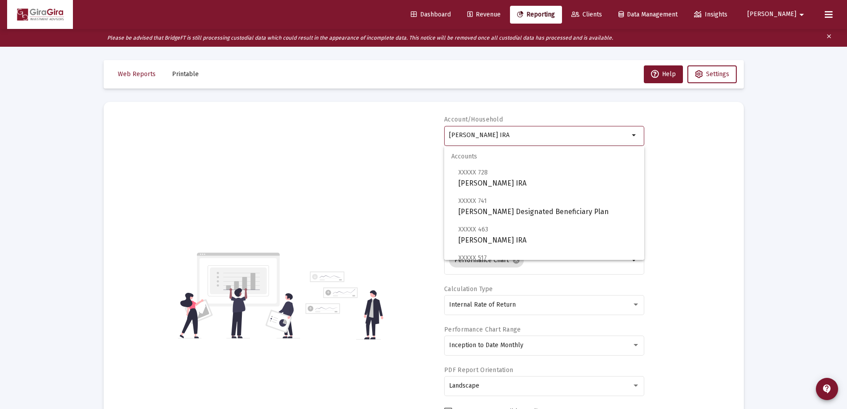
click at [478, 134] on input "[PERSON_NAME] IRA" at bounding box center [539, 135] width 180 height 7
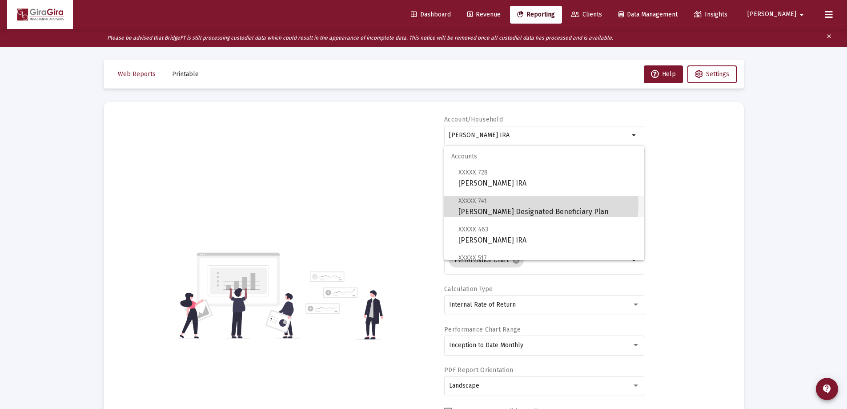
click at [531, 205] on span "XXXXX 741 [PERSON_NAME] Designated Beneficiary Plan" at bounding box center [547, 206] width 179 height 22
type input "[PERSON_NAME] Designated Beneficiary Plan"
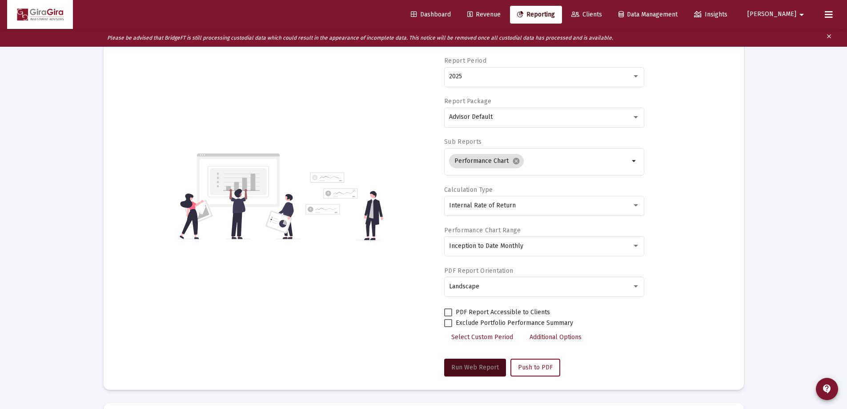
scroll to position [178, 0]
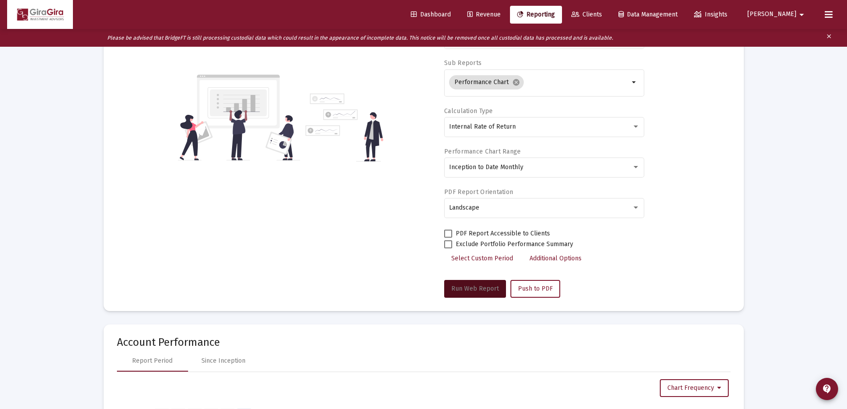
click at [479, 285] on span "Run Web Report" at bounding box center [475, 288] width 48 height 8
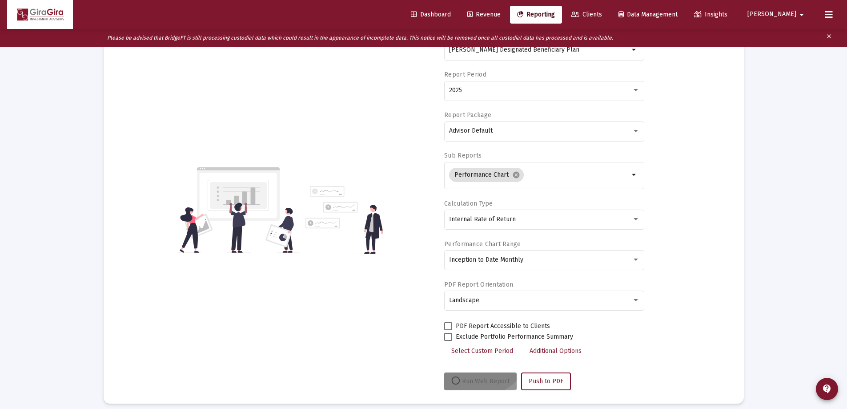
scroll to position [93, 0]
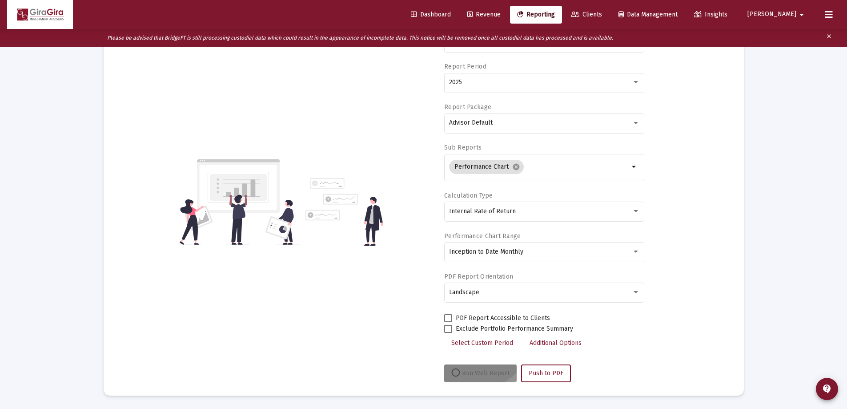
select select "View all"
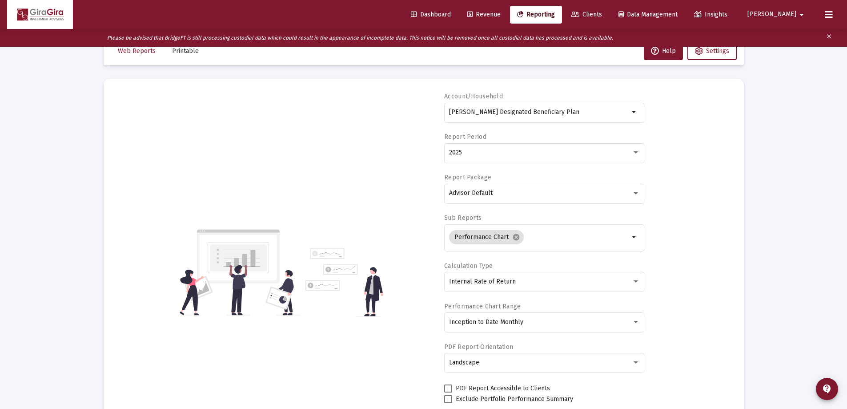
scroll to position [0, 0]
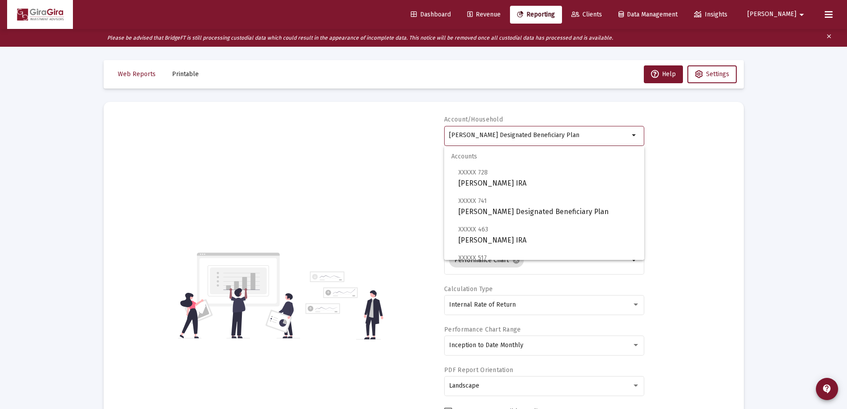
drag, startPoint x: 449, startPoint y: 133, endPoint x: 1003, endPoint y: 141, distance: 554.4
click at [847, 141] on html "Dashboard Revenue Reporting Clients Data Management Insights [PERSON_NAME] Plea…" at bounding box center [423, 204] width 847 height 409
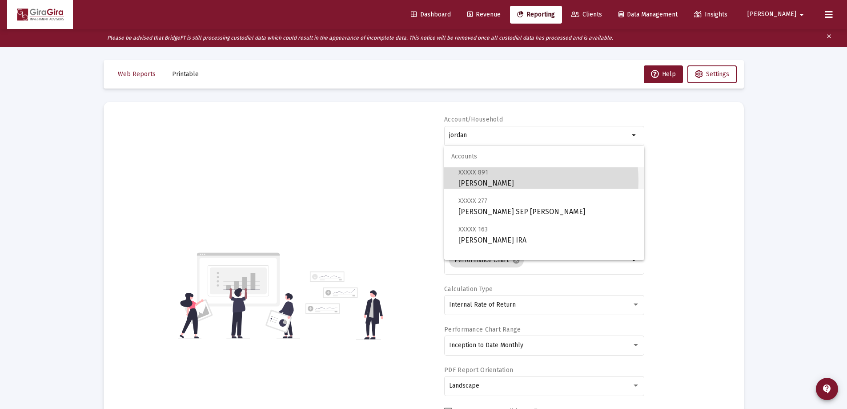
click at [488, 180] on span "XXXXX 891 [PERSON_NAME]" at bounding box center [547, 178] width 179 height 22
type input "[PERSON_NAME]"
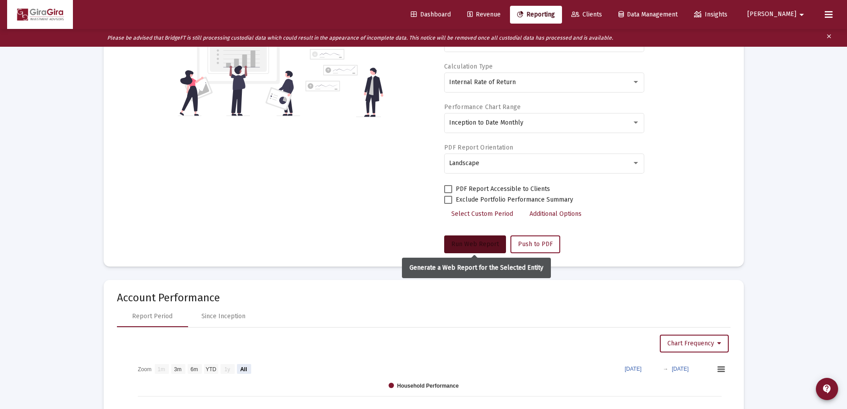
click at [466, 245] on span "Run Web Report" at bounding box center [475, 244] width 48 height 8
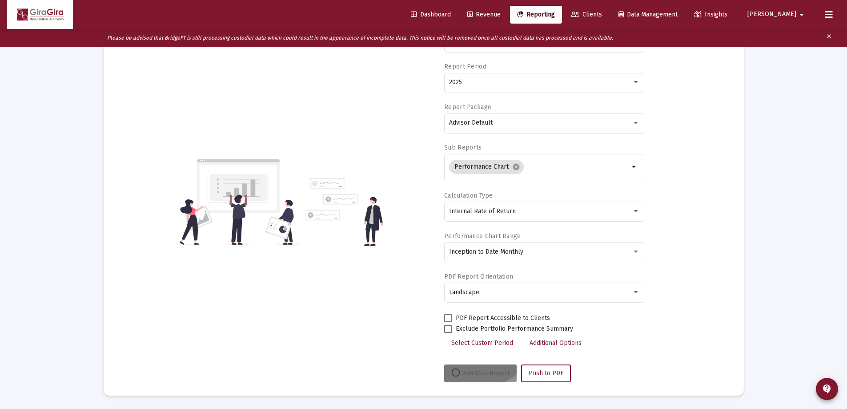
scroll to position [93, 0]
select select "View all"
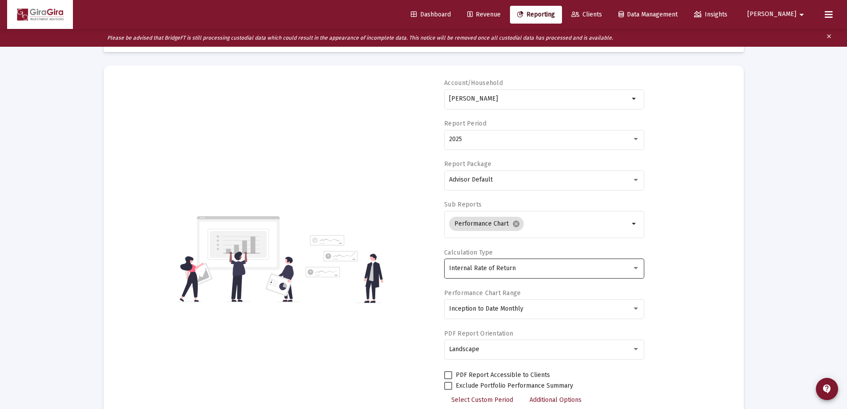
scroll to position [0, 0]
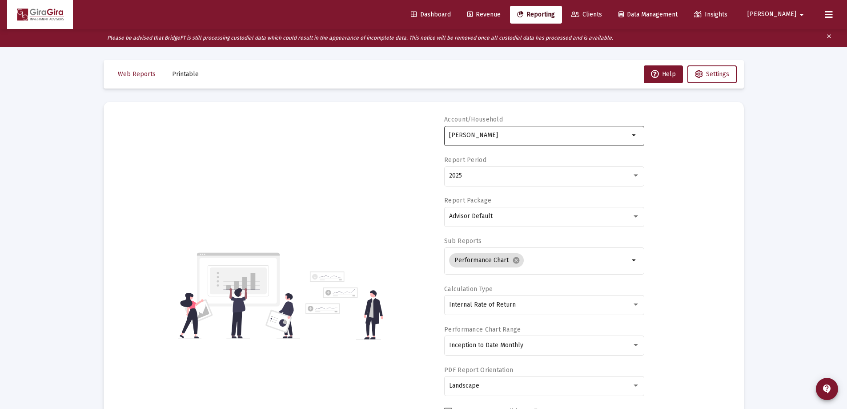
click at [477, 134] on input "[PERSON_NAME]" at bounding box center [539, 135] width 180 height 7
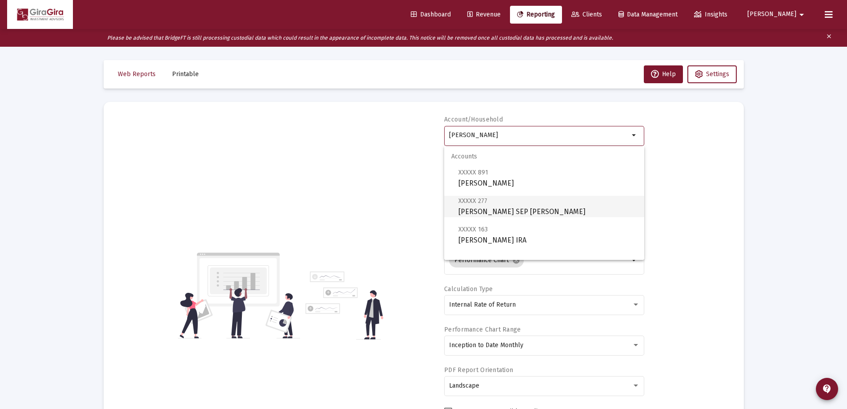
click at [497, 211] on span "XXXXX 277 [PERSON_NAME] SEP [PERSON_NAME]" at bounding box center [547, 206] width 179 height 22
type input "[PERSON_NAME] SEP [PERSON_NAME]"
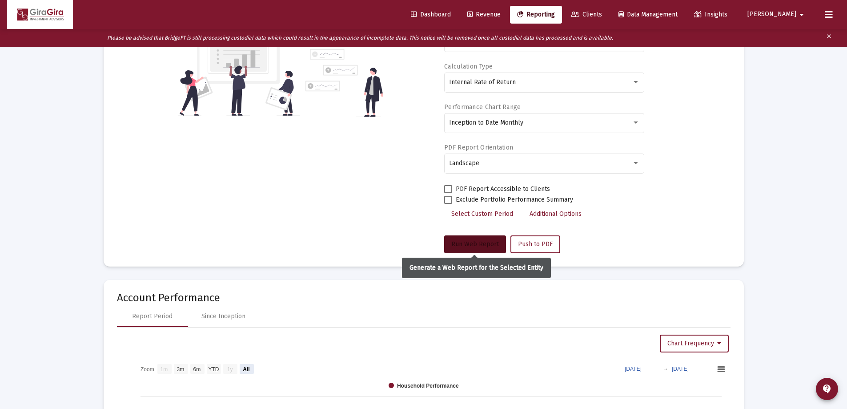
click at [477, 242] on span "Run Web Report" at bounding box center [475, 244] width 48 height 8
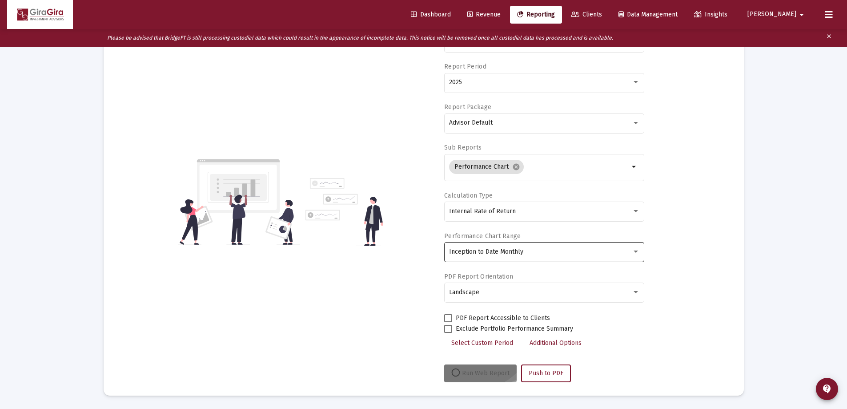
scroll to position [93, 0]
select select "View all"
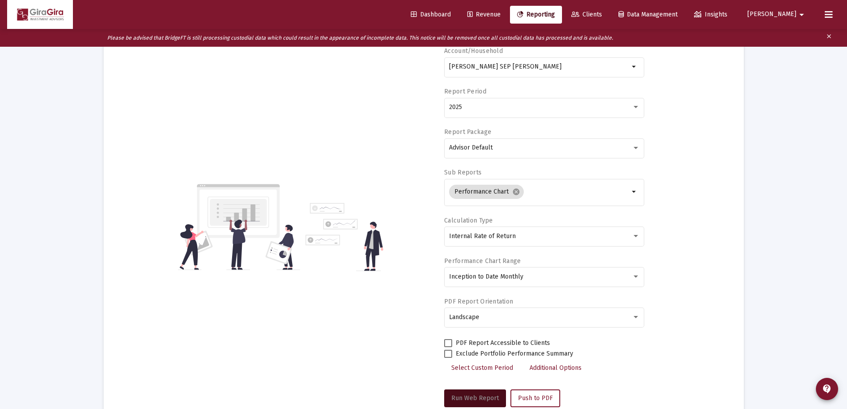
scroll to position [0, 0]
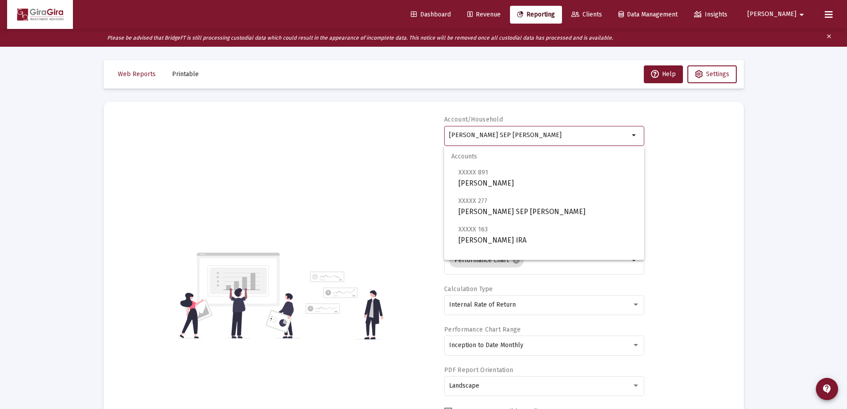
drag, startPoint x: 449, startPoint y: 133, endPoint x: 683, endPoint y: 132, distance: 233.8
click at [683, 132] on div "Account/[PERSON_NAME] IRA arrow_drop_down Report Period 2025 Report Package Adv…" at bounding box center [423, 295] width 613 height 360
click at [476, 233] on span "XXXXX 163 [PERSON_NAME] IRA" at bounding box center [547, 235] width 179 height 22
type input "[PERSON_NAME] IRA"
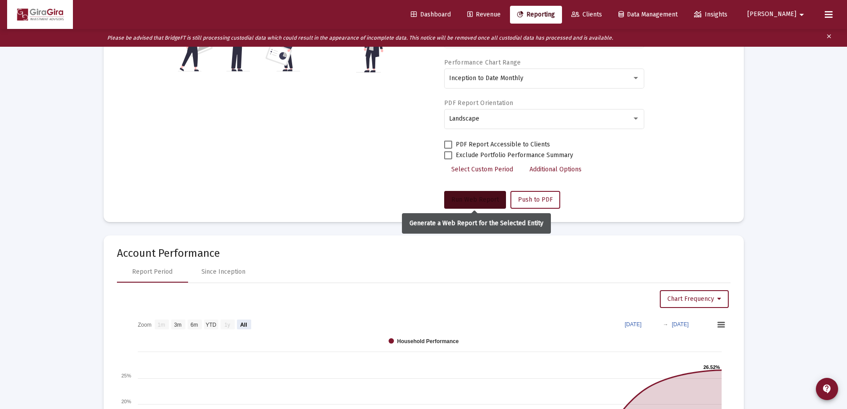
click at [475, 194] on button "Run Web Report" at bounding box center [475, 200] width 62 height 18
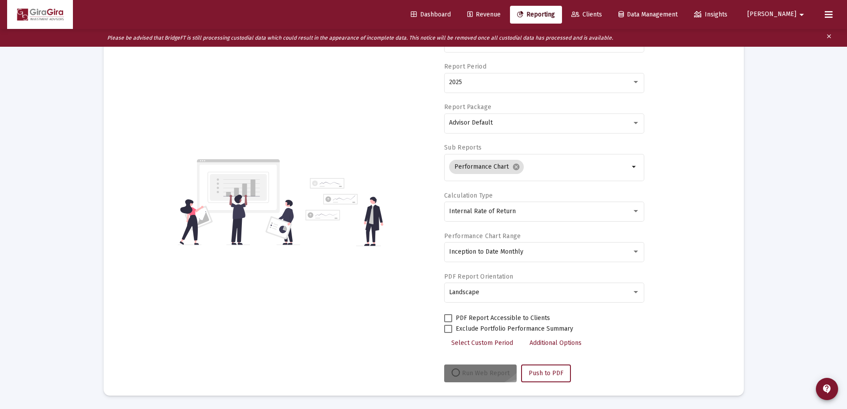
scroll to position [93, 0]
select select "View all"
